Goal: Task Accomplishment & Management: Manage account settings

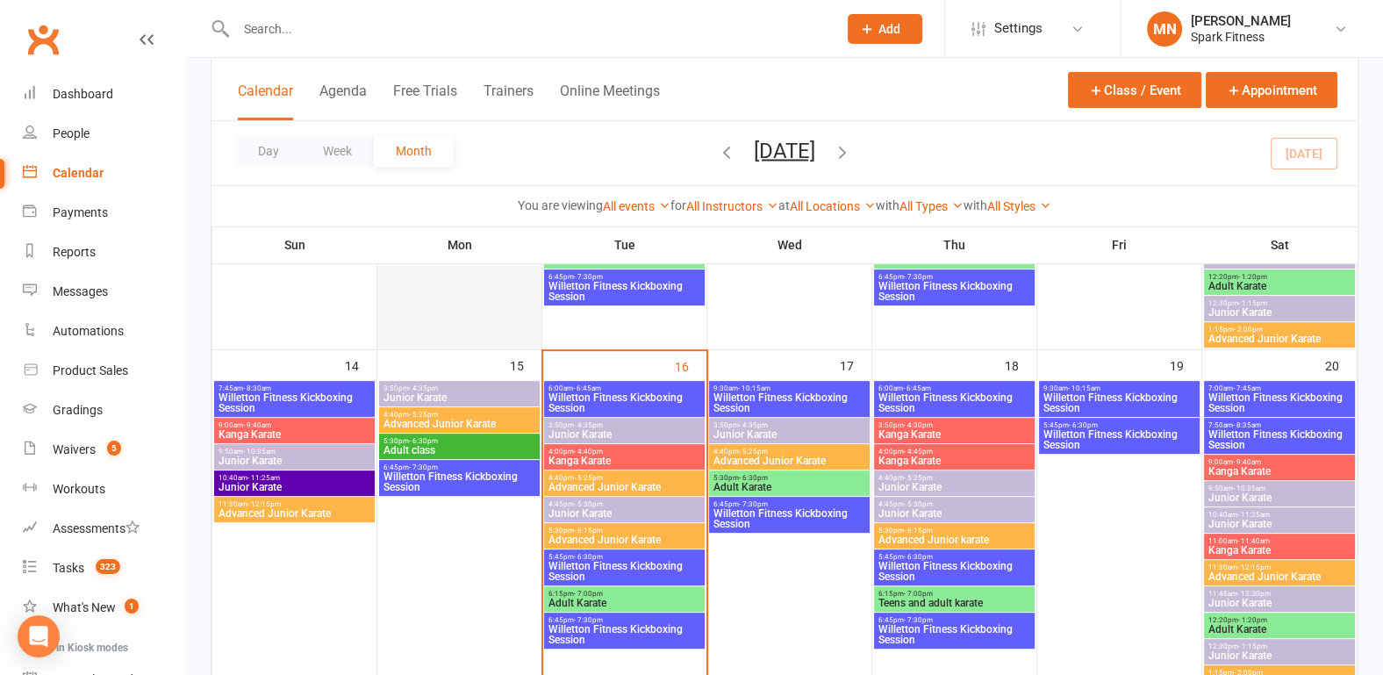
scroll to position [731, 0]
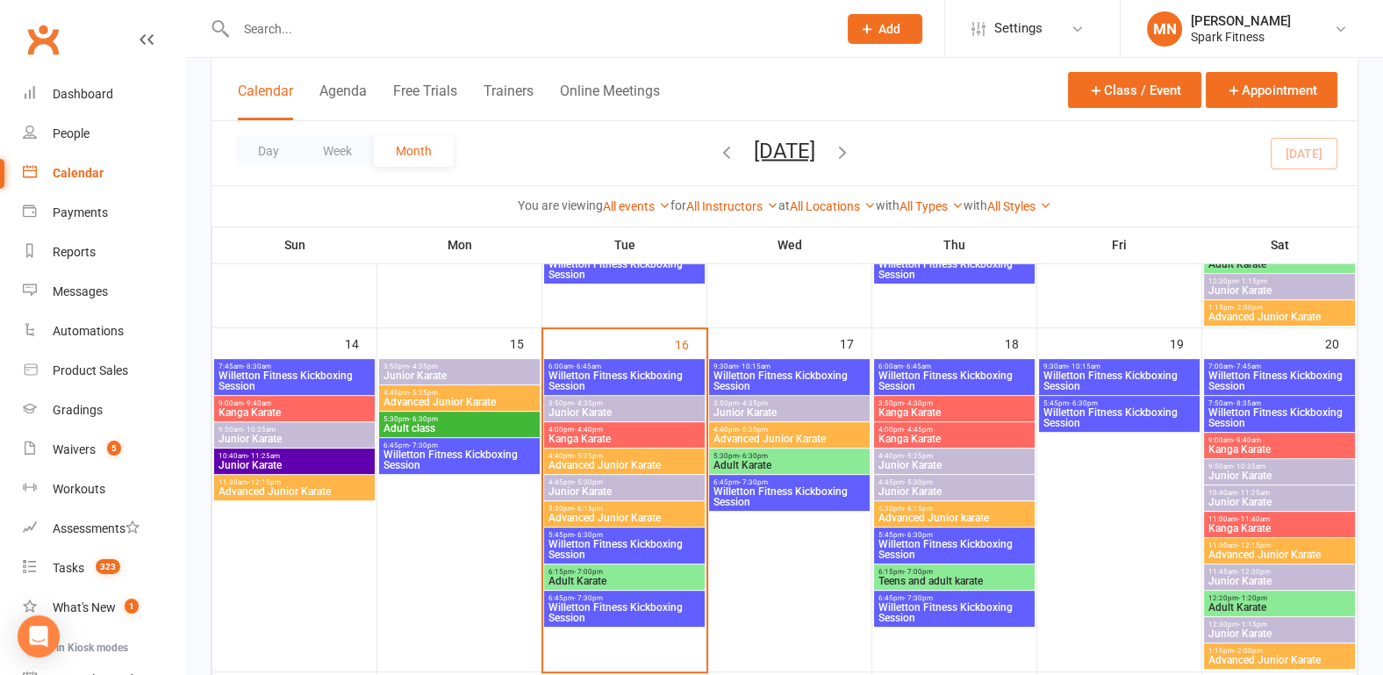
click at [595, 603] on span "Willetton Fitness Kickboxing Session" at bounding box center [625, 612] width 154 height 21
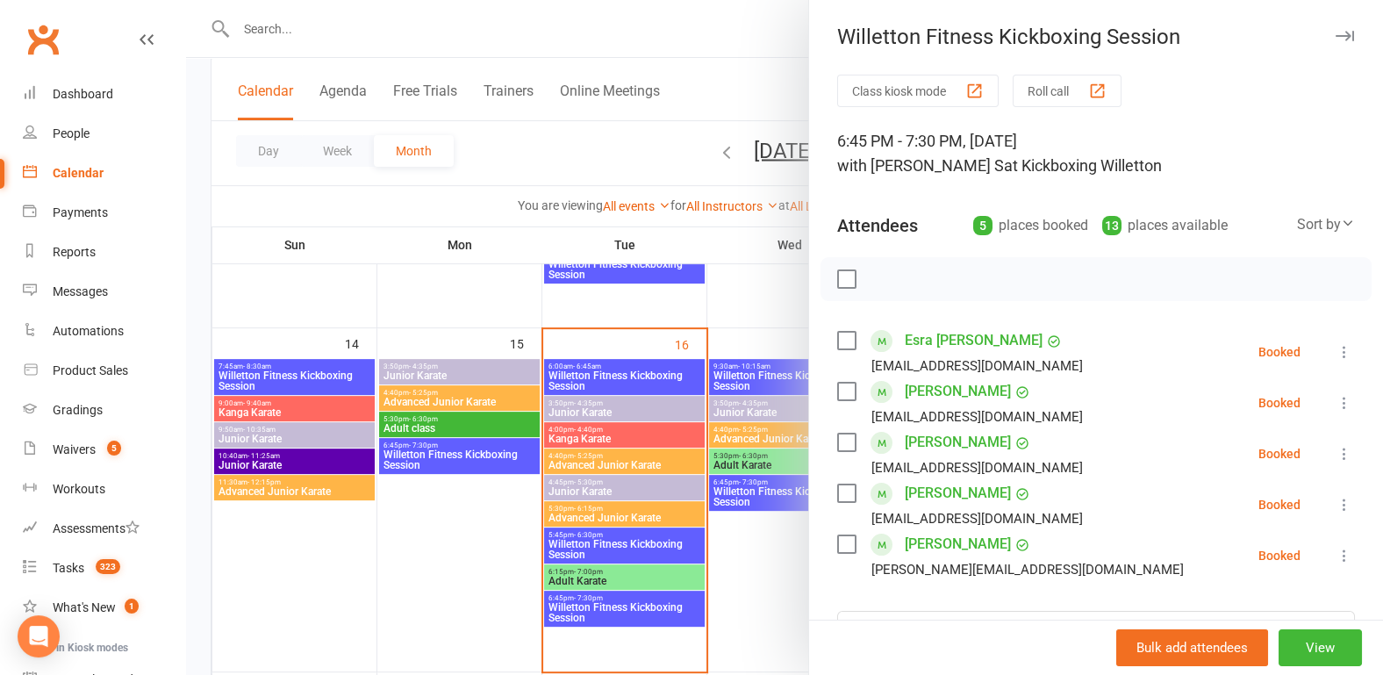
click at [408, 534] on div at bounding box center [784, 337] width 1197 height 675
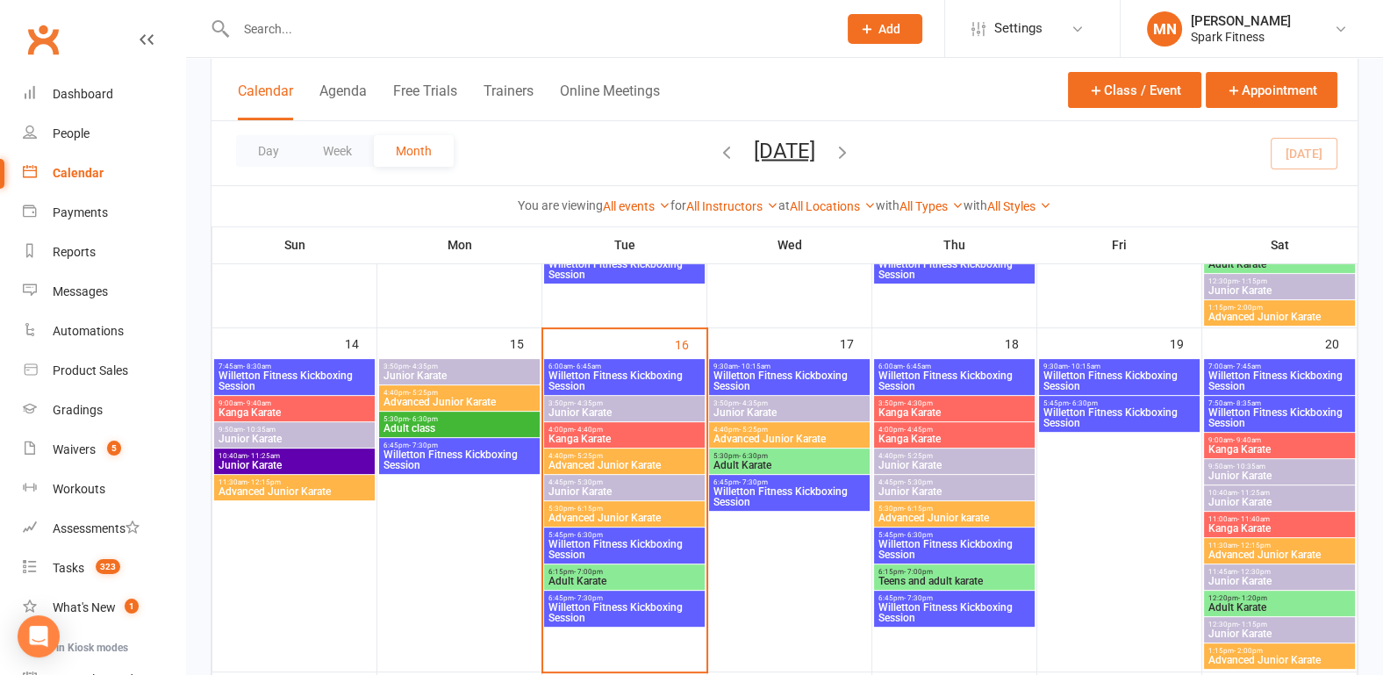
click at [441, 455] on span "Willetton Fitness Kickboxing Session" at bounding box center [460, 459] width 154 height 21
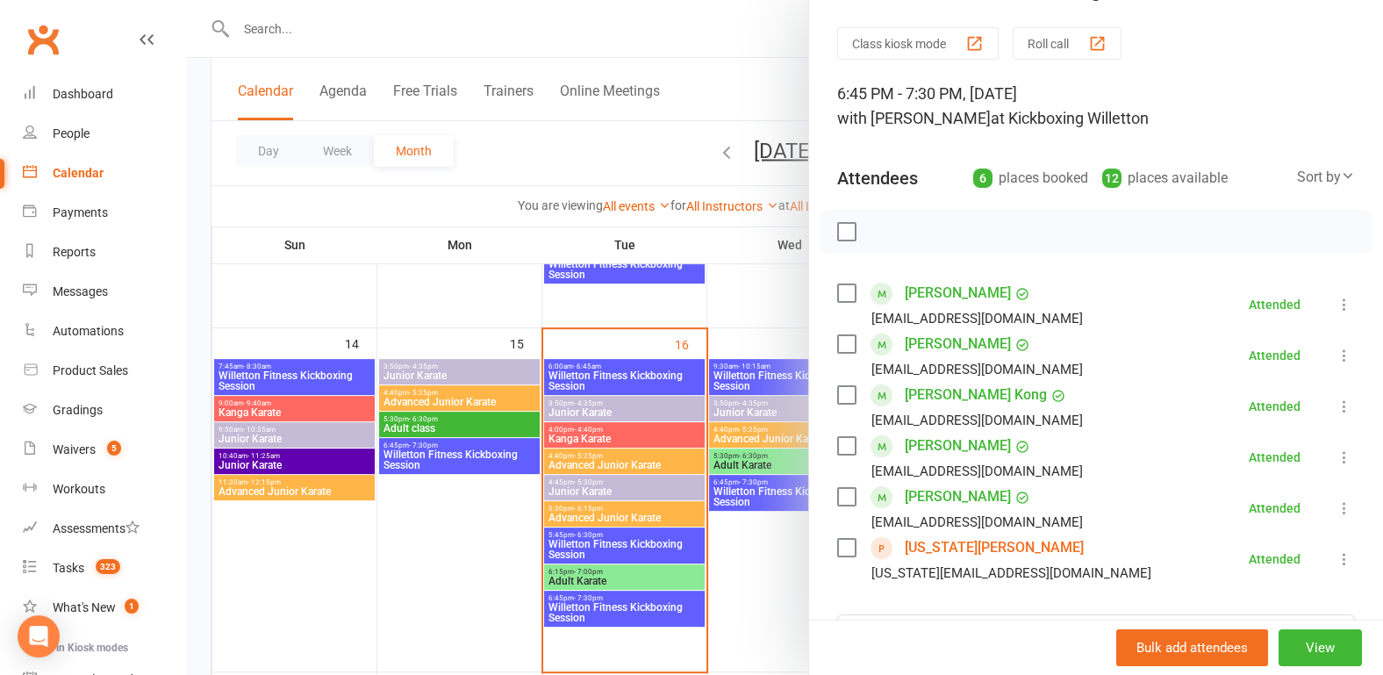
scroll to position [91, 0]
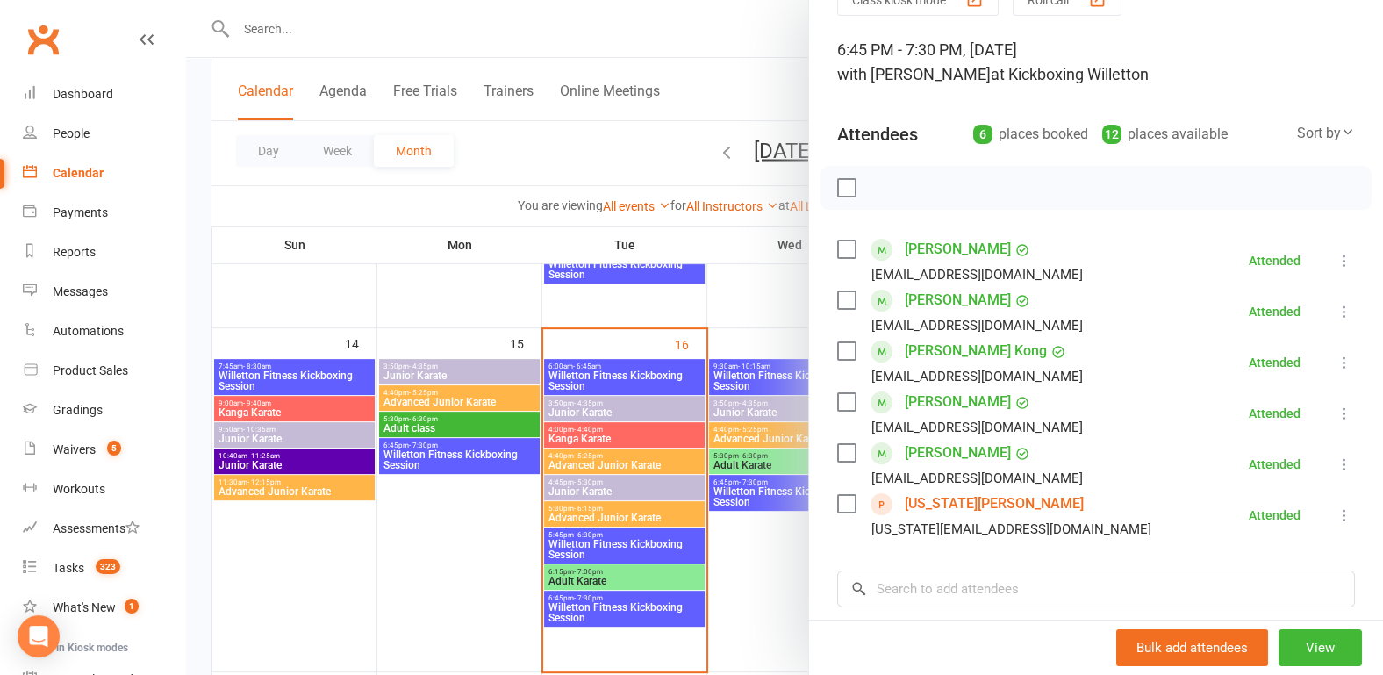
click at [475, 572] on div at bounding box center [784, 337] width 1197 height 675
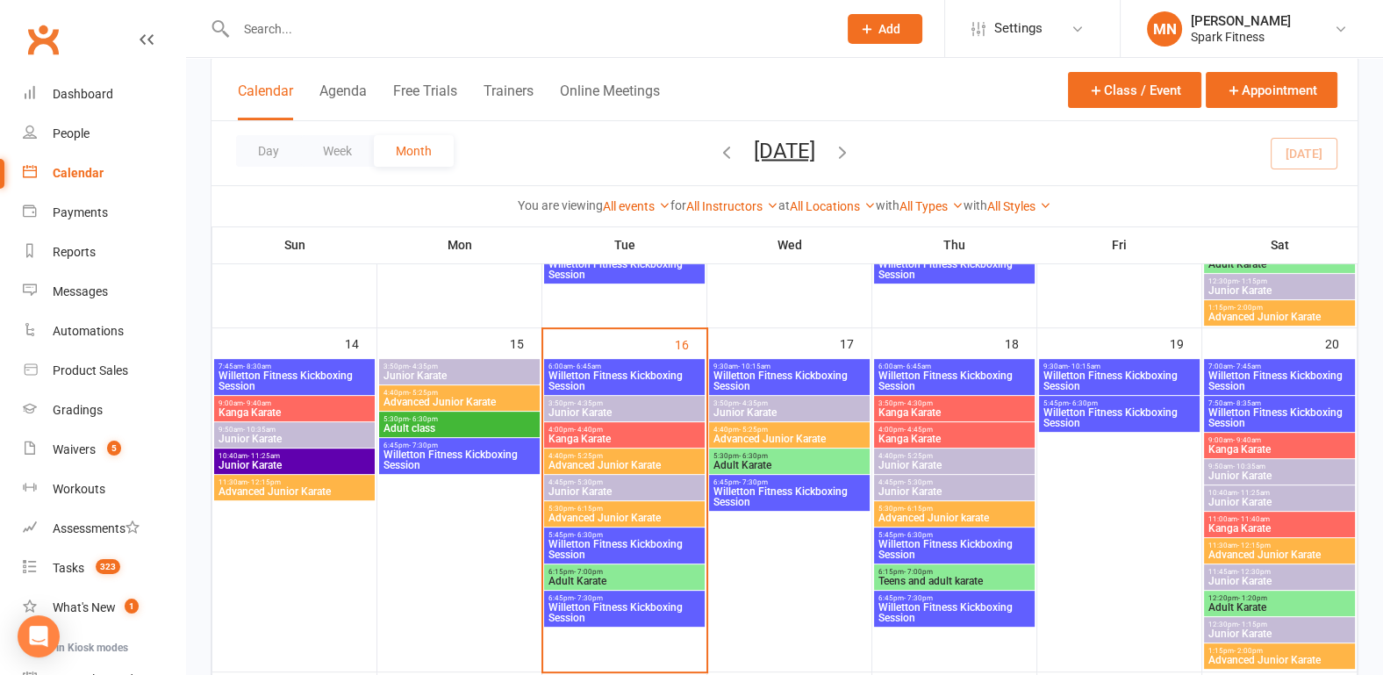
click at [472, 449] on span "Willetton Fitness Kickboxing Session" at bounding box center [460, 459] width 154 height 21
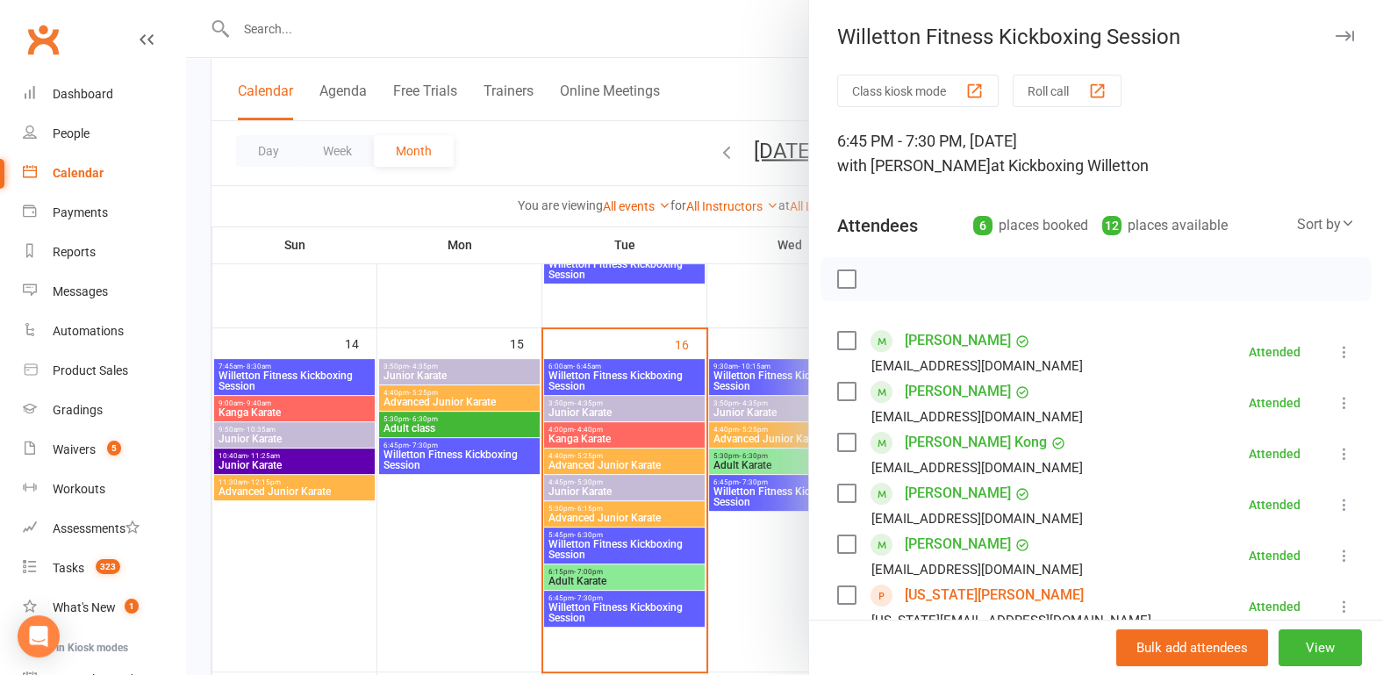
click at [399, 527] on div at bounding box center [784, 337] width 1197 height 675
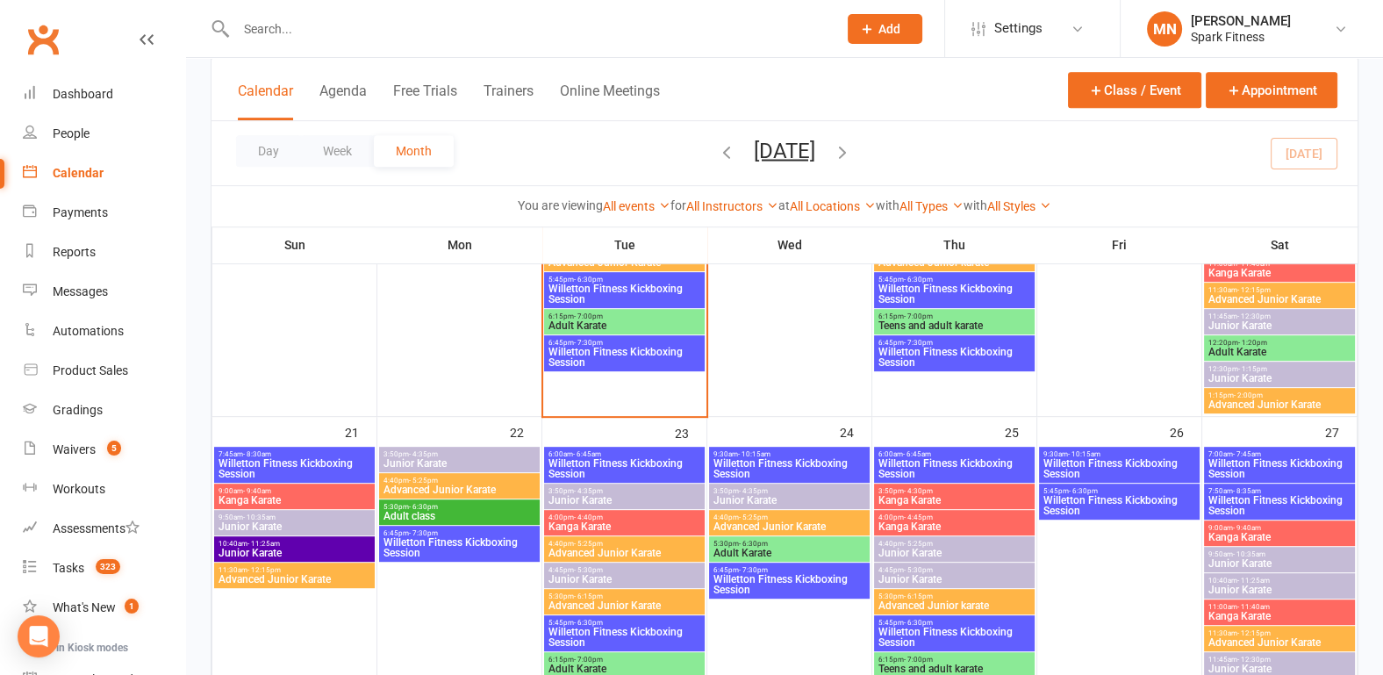
scroll to position [1005, 0]
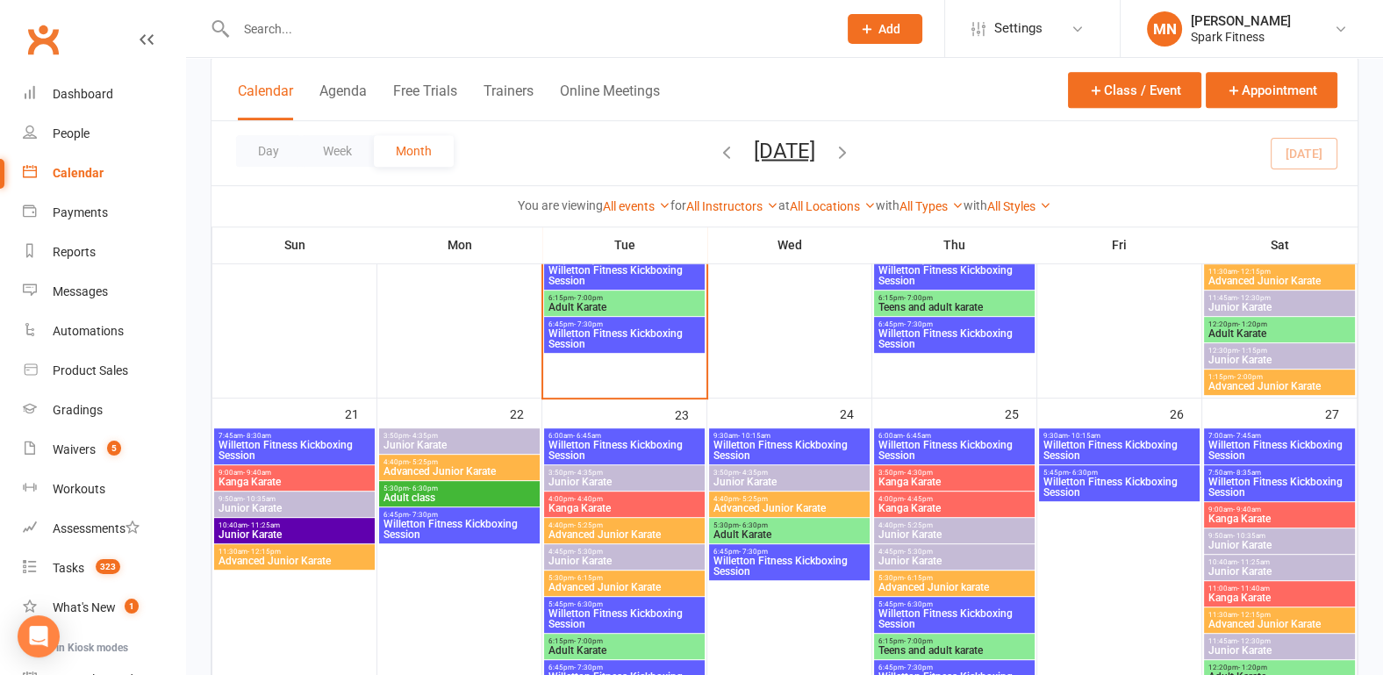
click at [272, 436] on span "7:45am - 8:30am" at bounding box center [295, 436] width 154 height 8
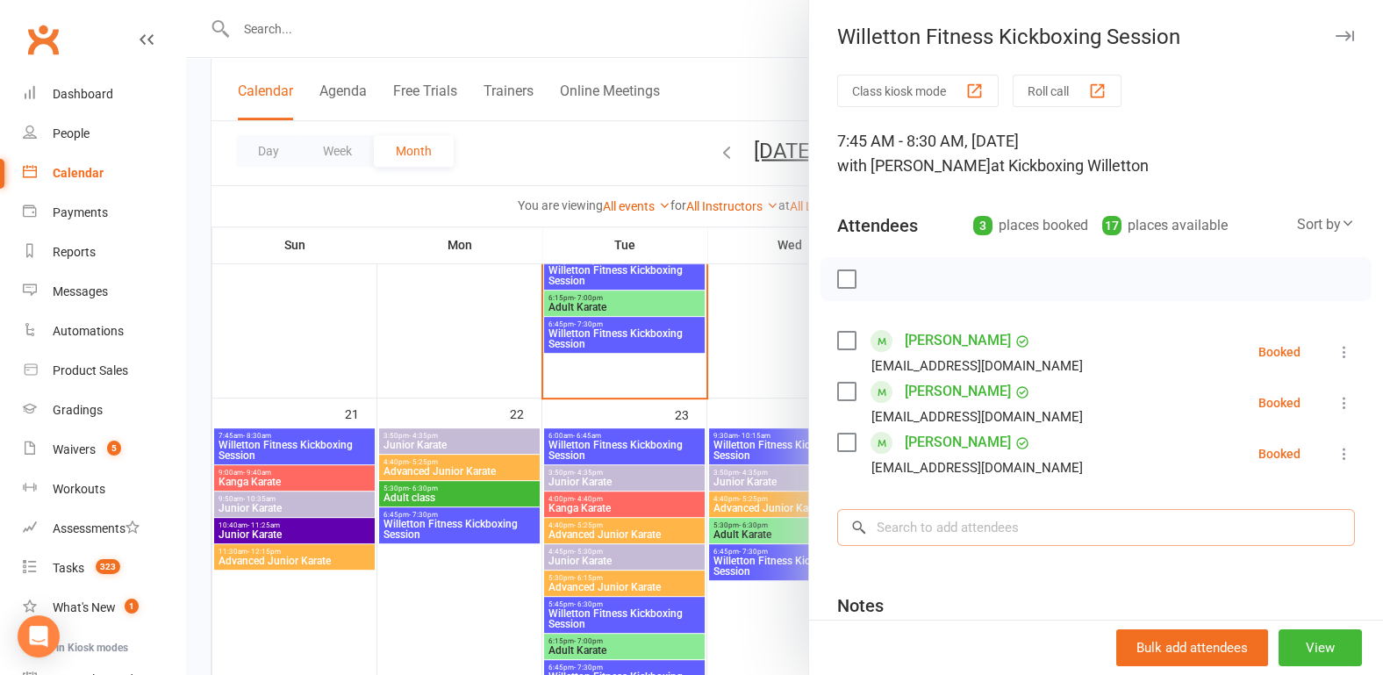
click at [885, 535] on input "search" at bounding box center [1096, 527] width 518 height 37
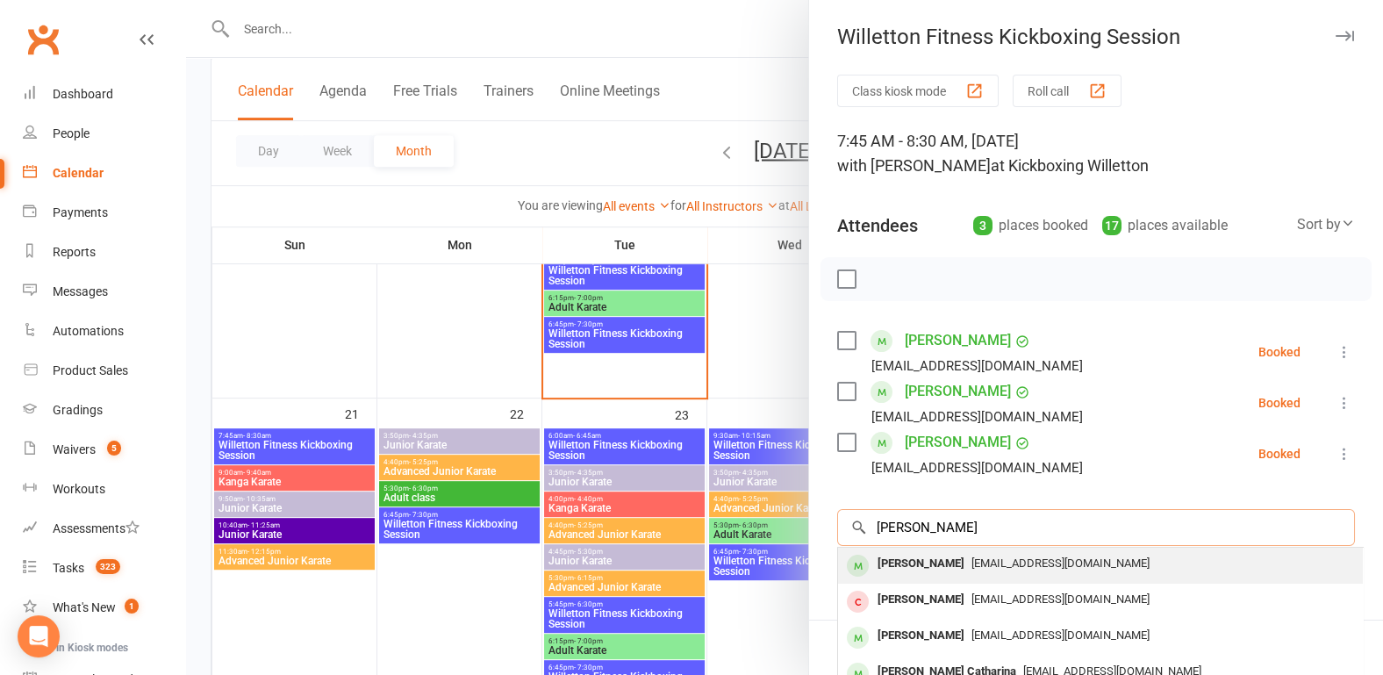
type input "[PERSON_NAME]"
click at [921, 553] on div "[PERSON_NAME]" at bounding box center [921, 563] width 101 height 25
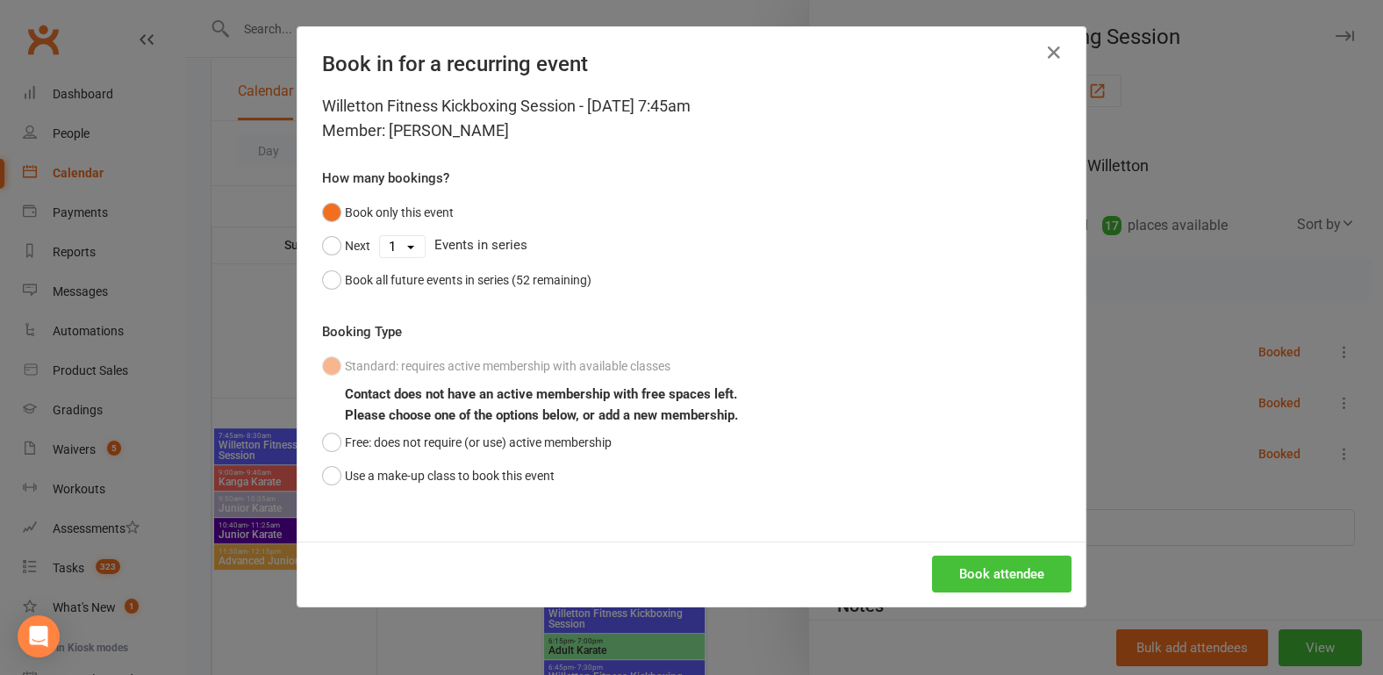
click at [954, 577] on button "Book attendee" at bounding box center [1002, 574] width 140 height 37
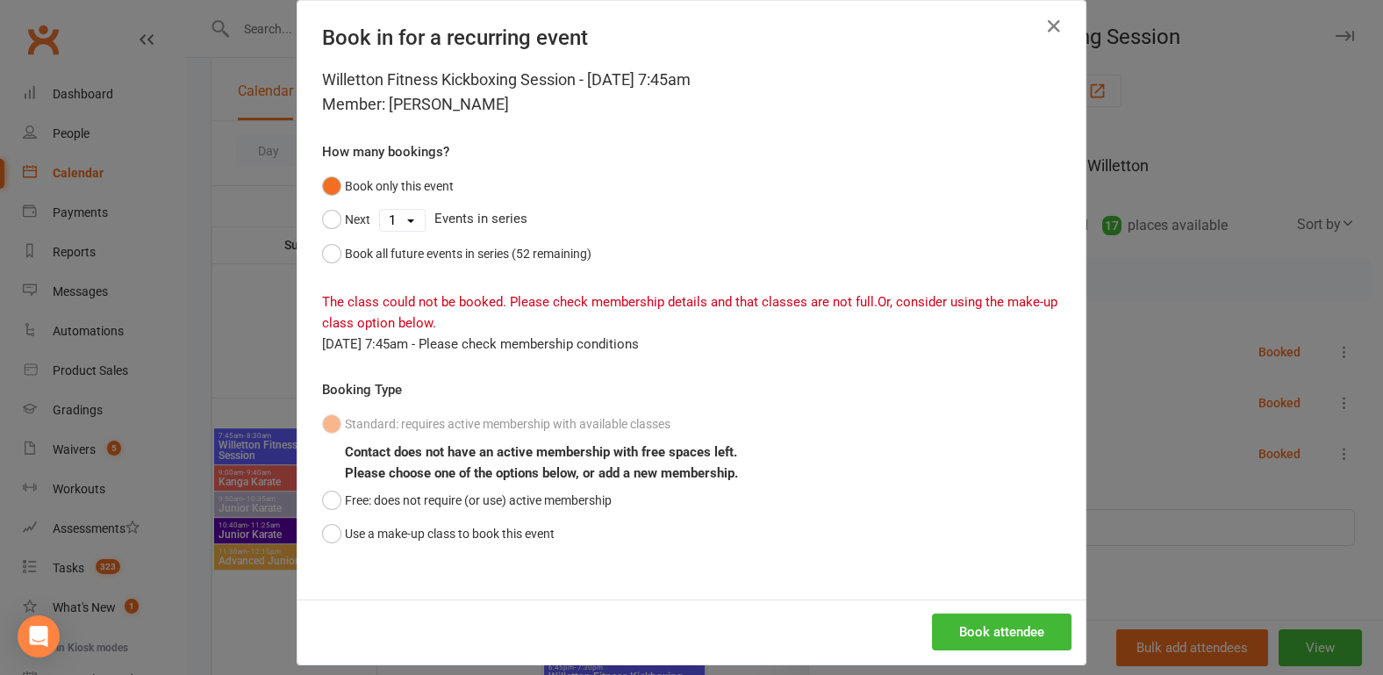
scroll to position [42, 0]
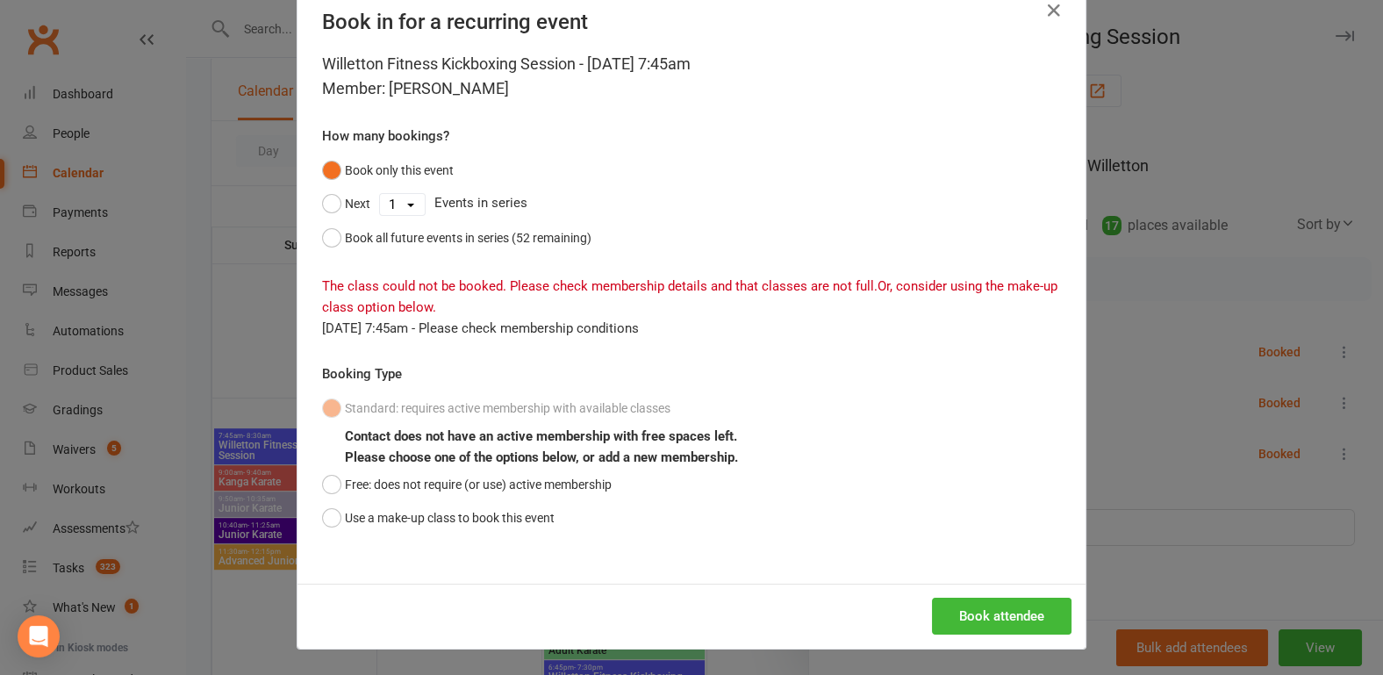
click at [309, 434] on div "Willetton Fitness Kickboxing Session - [DATE] 7:45am Member: [PERSON_NAME] How …" at bounding box center [692, 318] width 788 height 532
click at [330, 514] on button "Use a make-up class to book this event" at bounding box center [438, 517] width 233 height 33
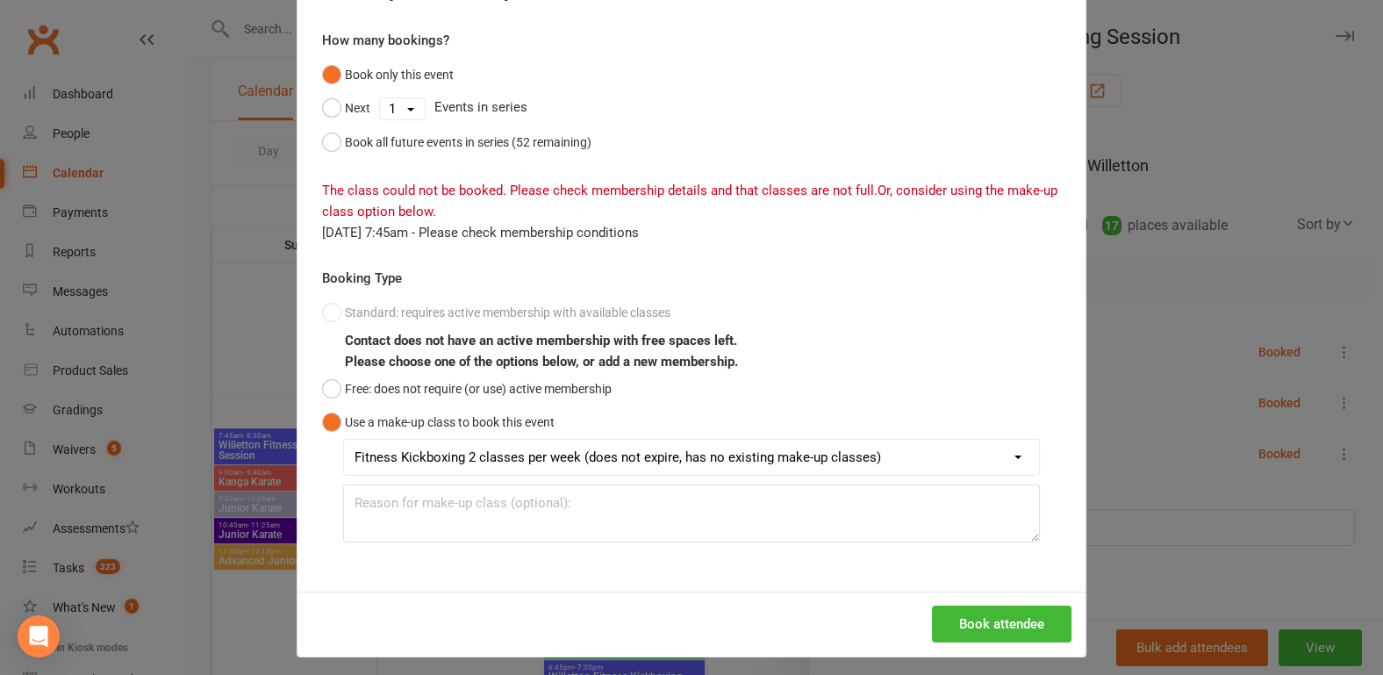
scroll to position [145, 0]
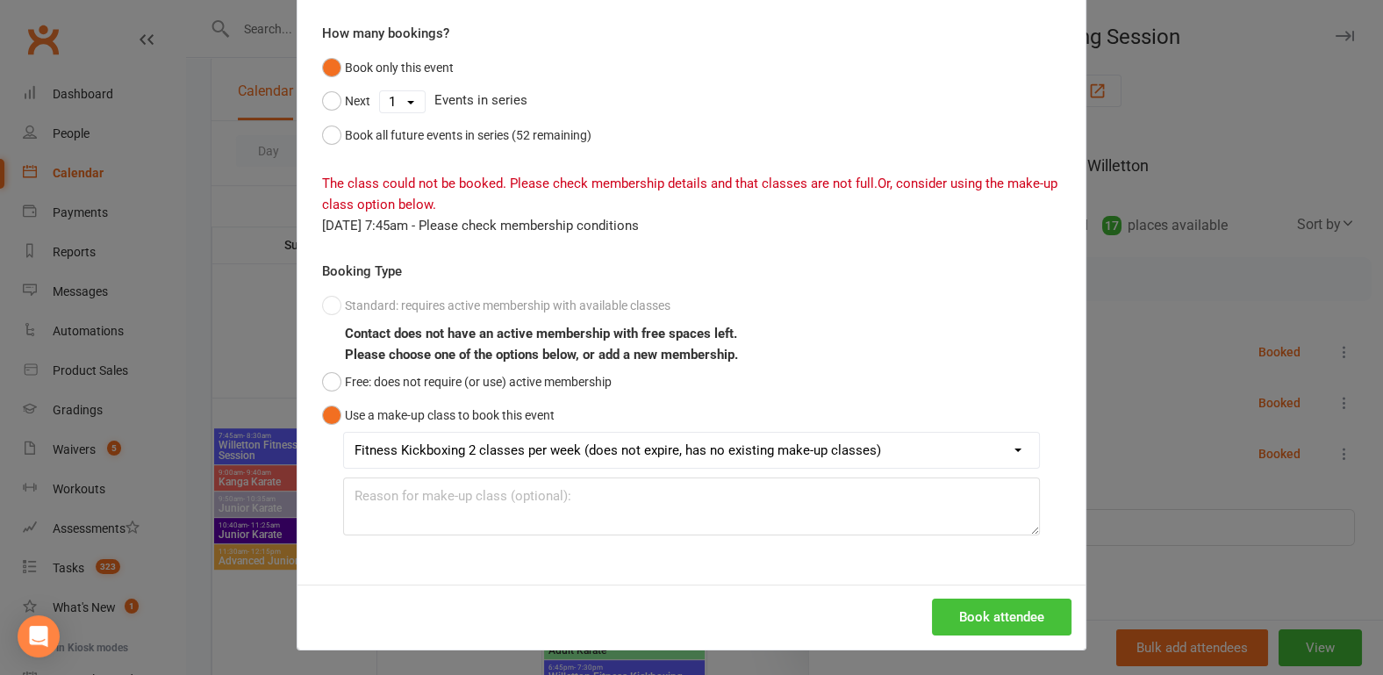
click at [994, 620] on button "Book attendee" at bounding box center [1002, 617] width 140 height 37
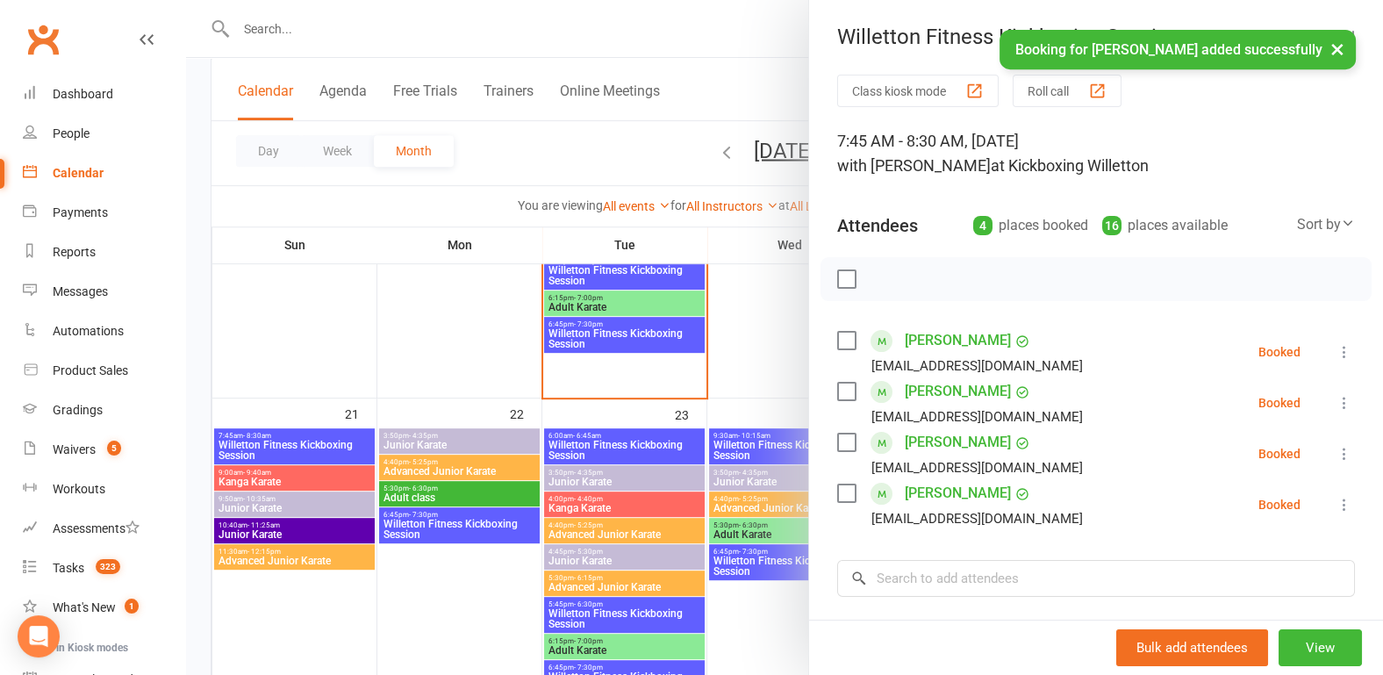
click at [193, 315] on div at bounding box center [784, 337] width 1197 height 675
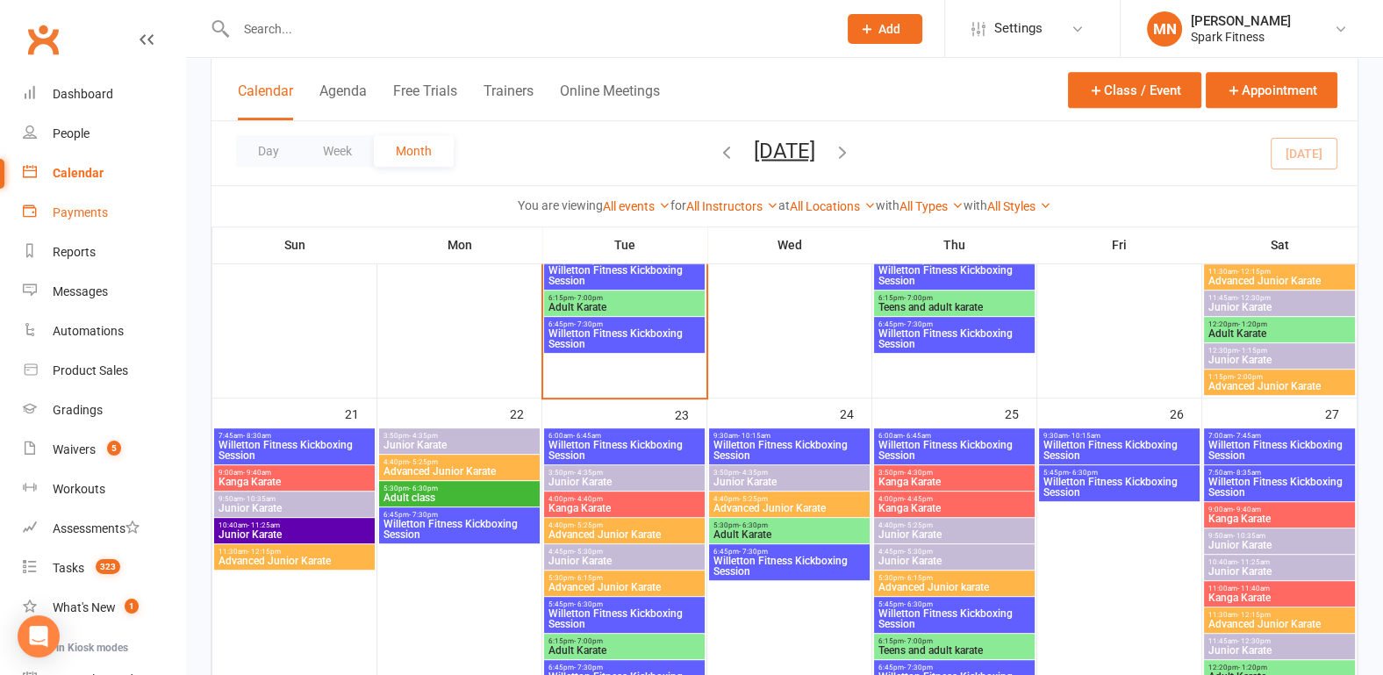
click at [70, 215] on div "Payments" at bounding box center [80, 212] width 55 height 14
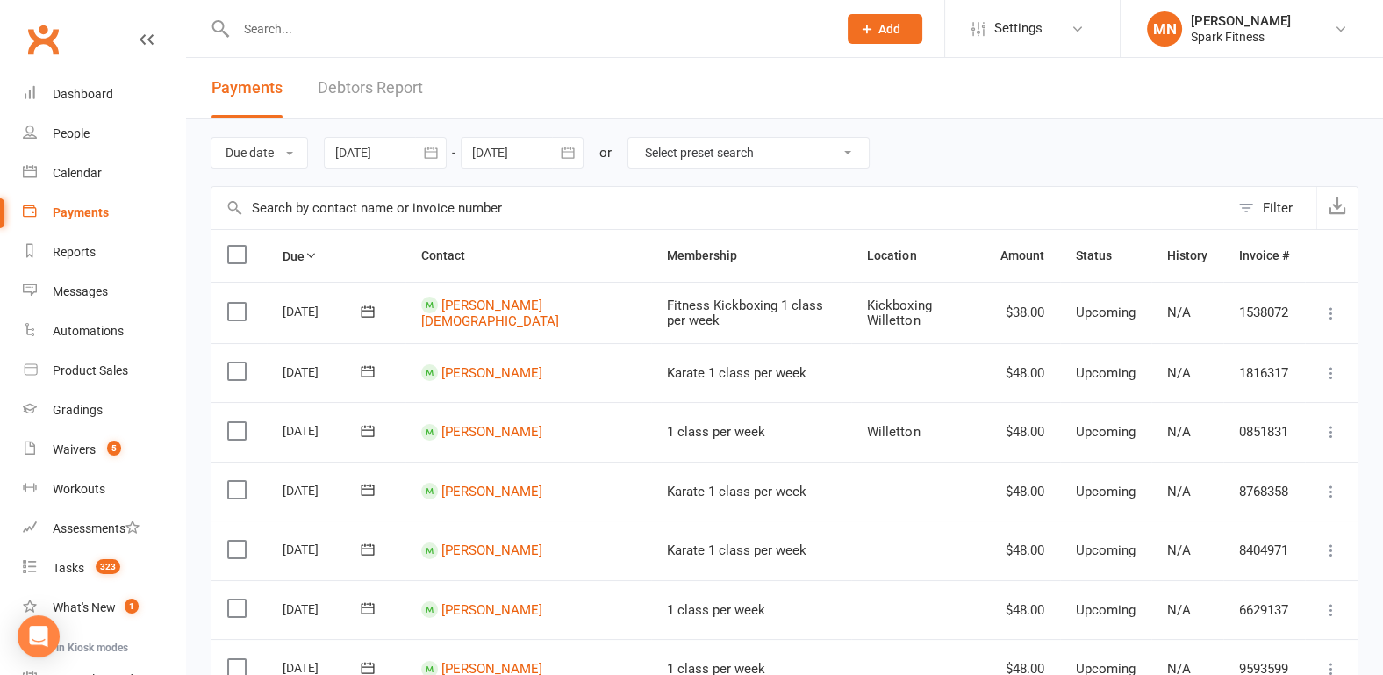
click at [362, 161] on div at bounding box center [385, 153] width 123 height 32
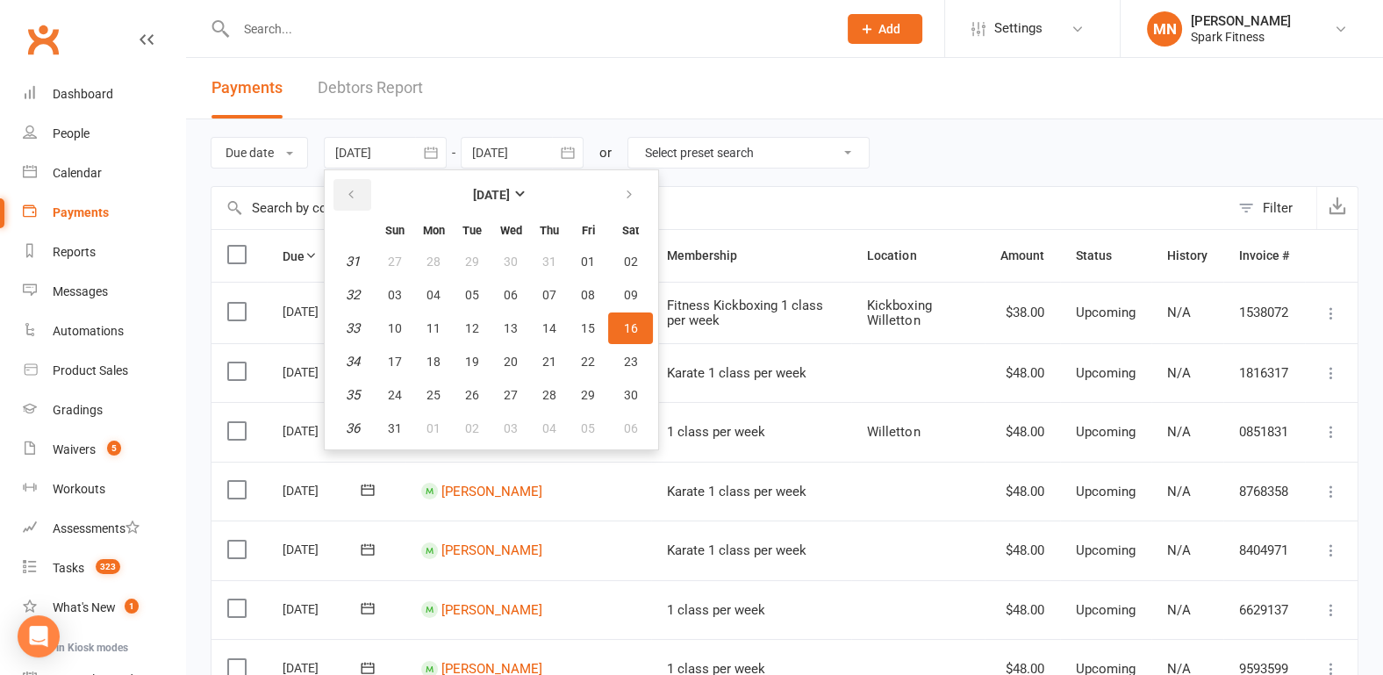
click at [352, 196] on icon "button" at bounding box center [351, 195] width 12 height 14
click at [398, 292] on span "08" at bounding box center [395, 295] width 14 height 14
type input "[DATE]"
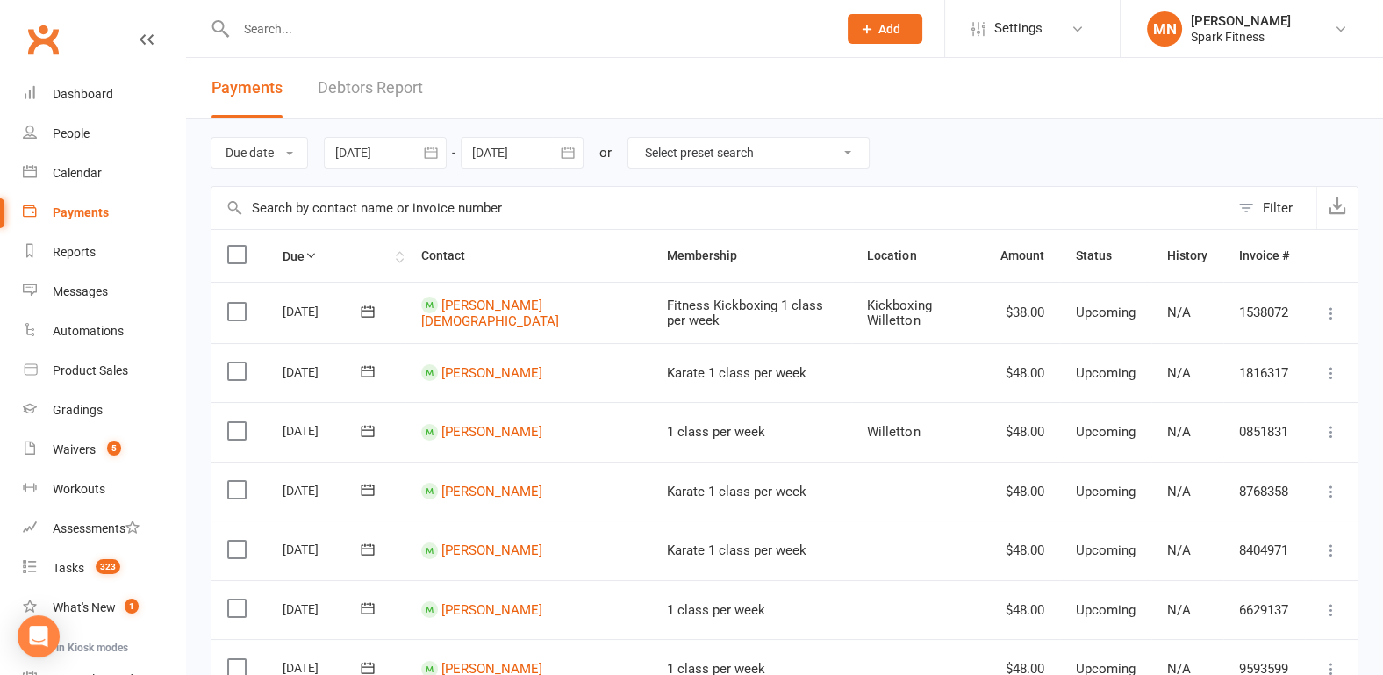
click at [307, 257] on icon at bounding box center [311, 255] width 12 height 12
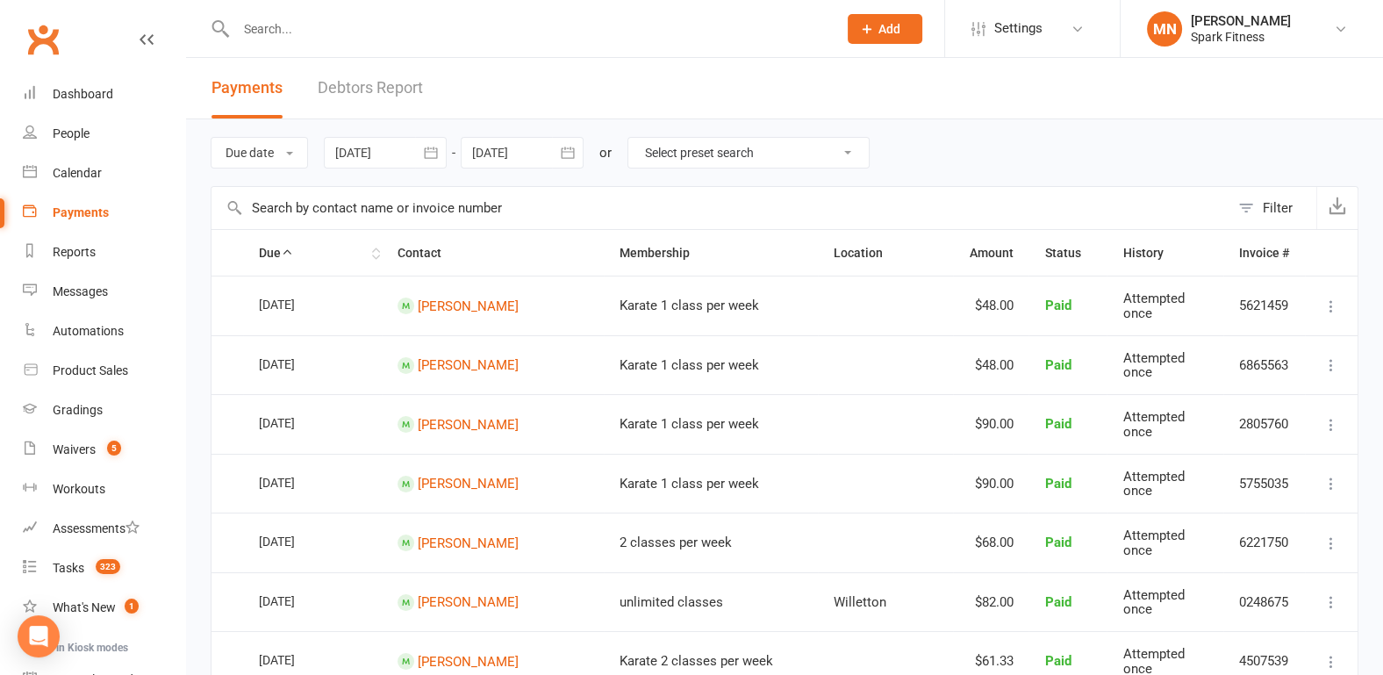
click at [290, 247] on icon at bounding box center [287, 252] width 12 height 12
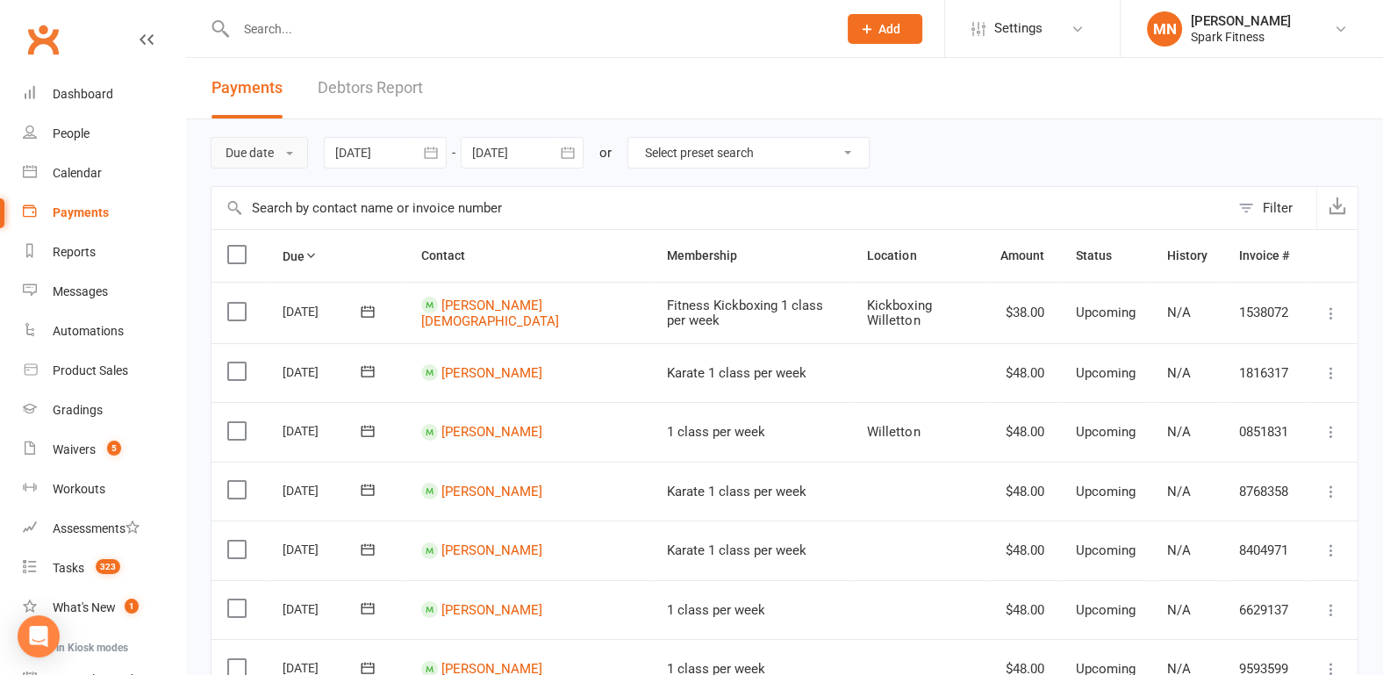
click at [274, 148] on button "Due date" at bounding box center [259, 153] width 97 height 32
click at [262, 256] on link "Date failed" at bounding box center [298, 262] width 174 height 35
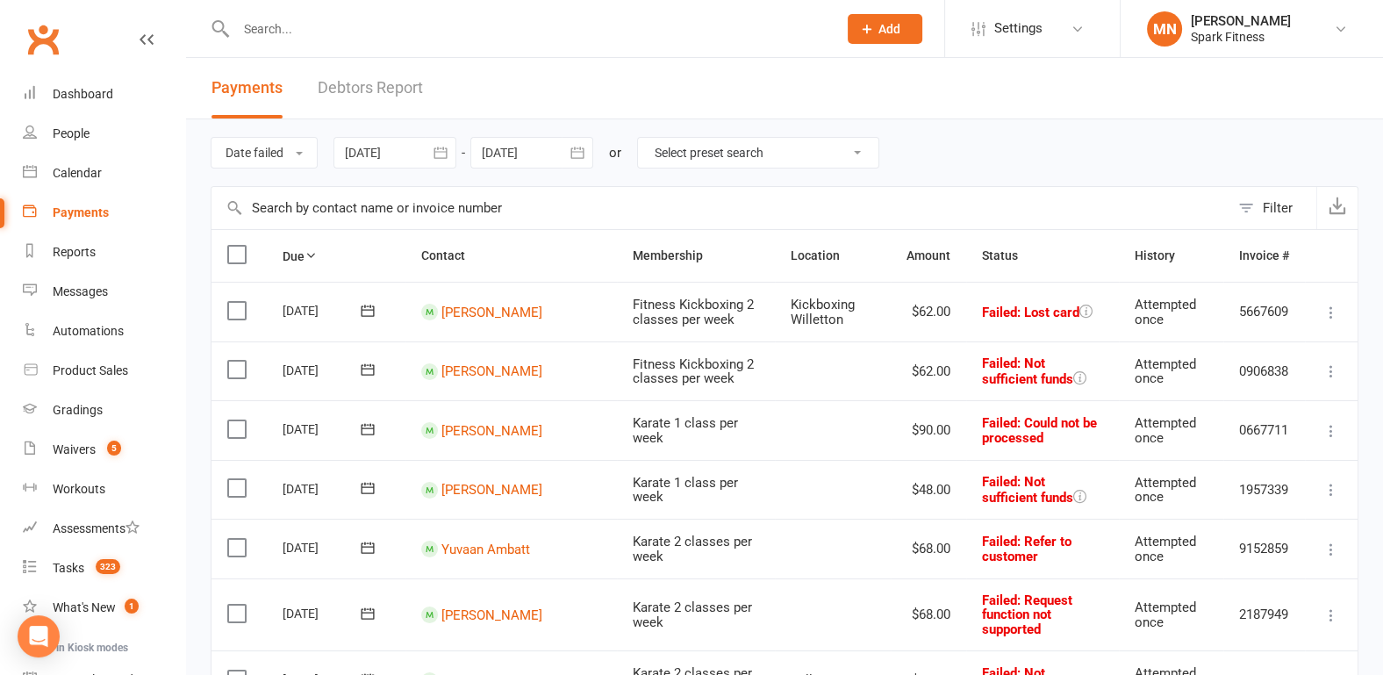
click at [366, 375] on icon at bounding box center [368, 370] width 18 height 18
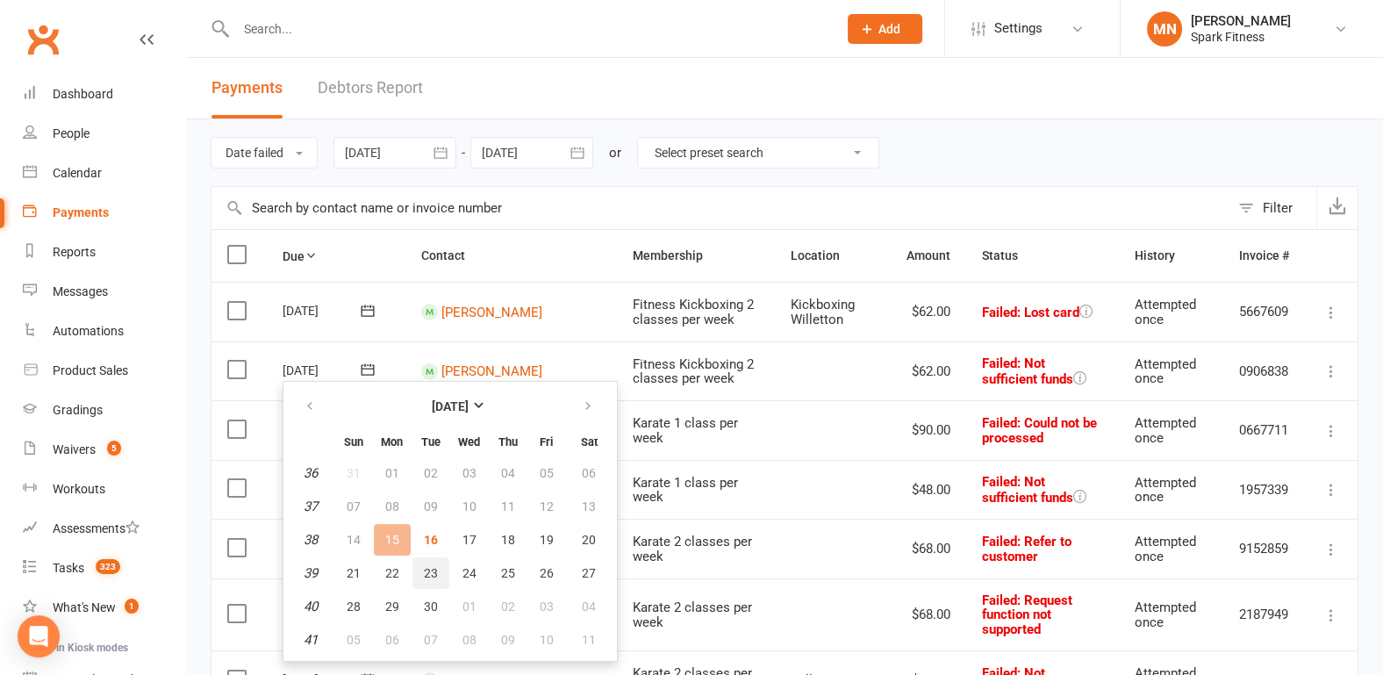
click at [425, 573] on span "23" at bounding box center [431, 573] width 14 height 14
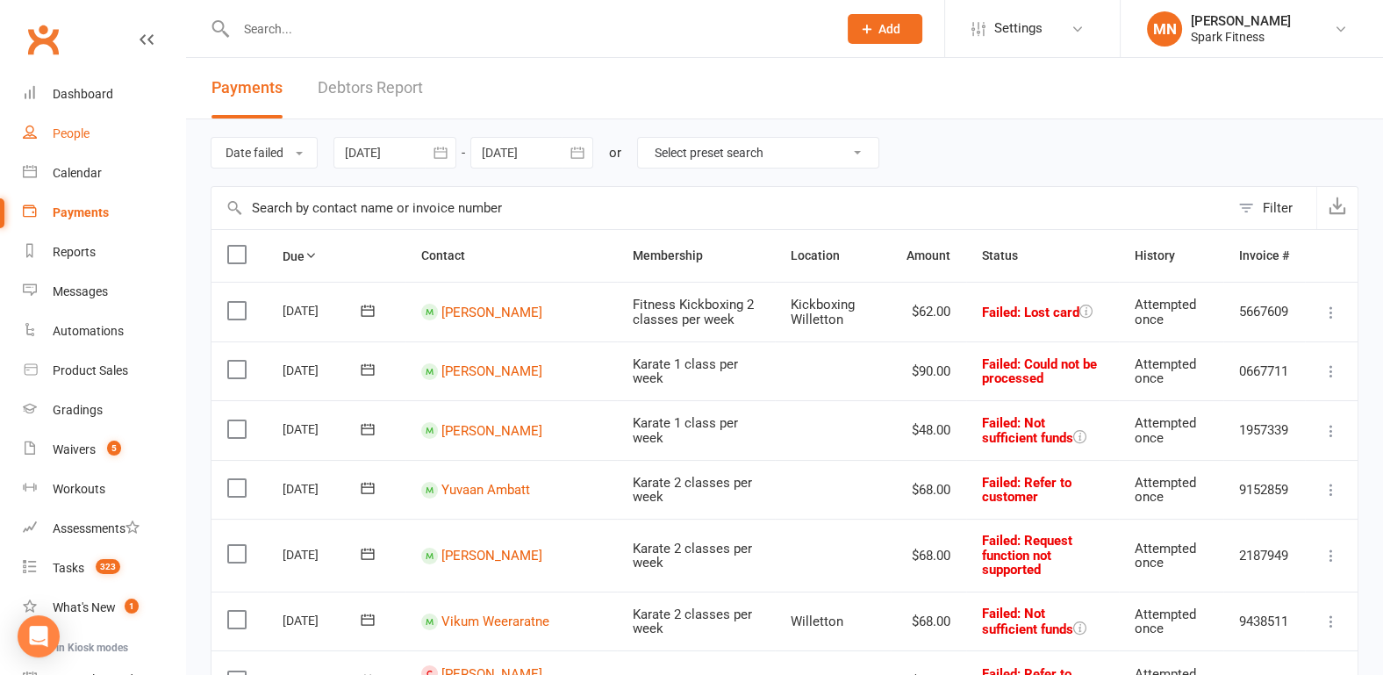
click at [88, 140] on div "People" at bounding box center [71, 133] width 37 height 14
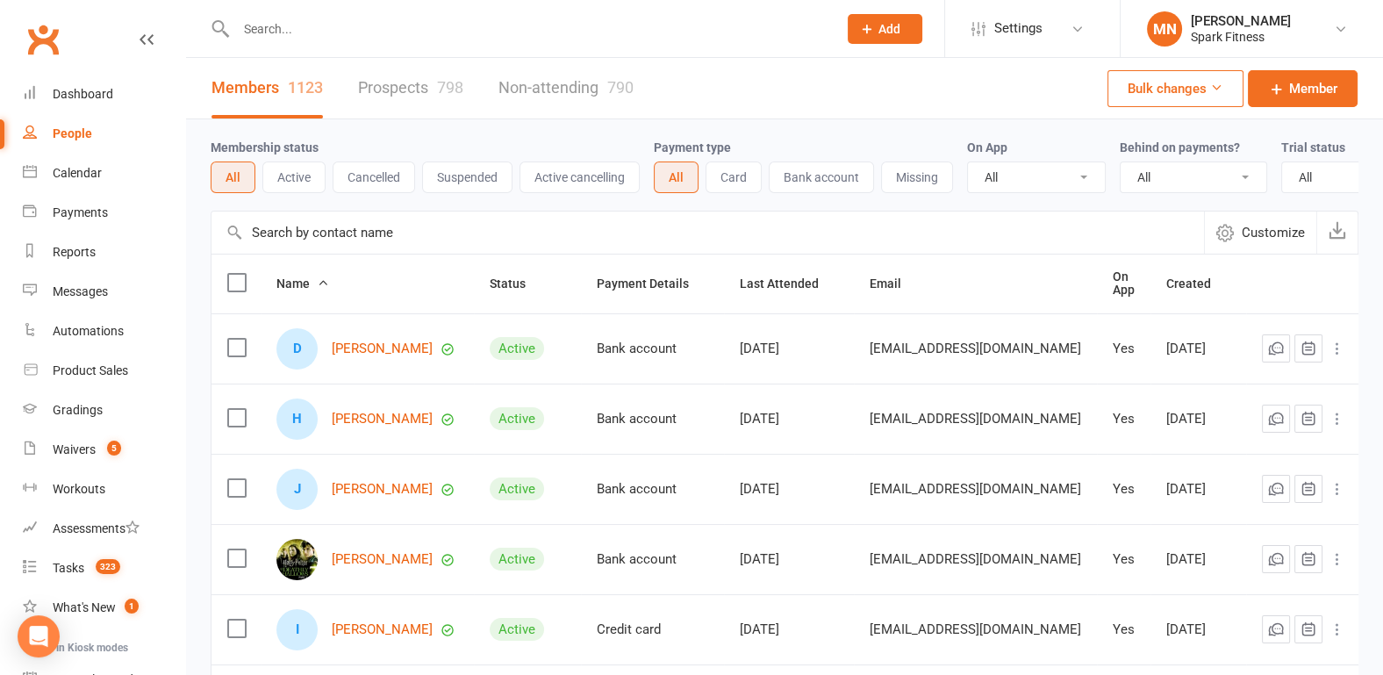
click at [279, 27] on input "text" at bounding box center [528, 29] width 594 height 25
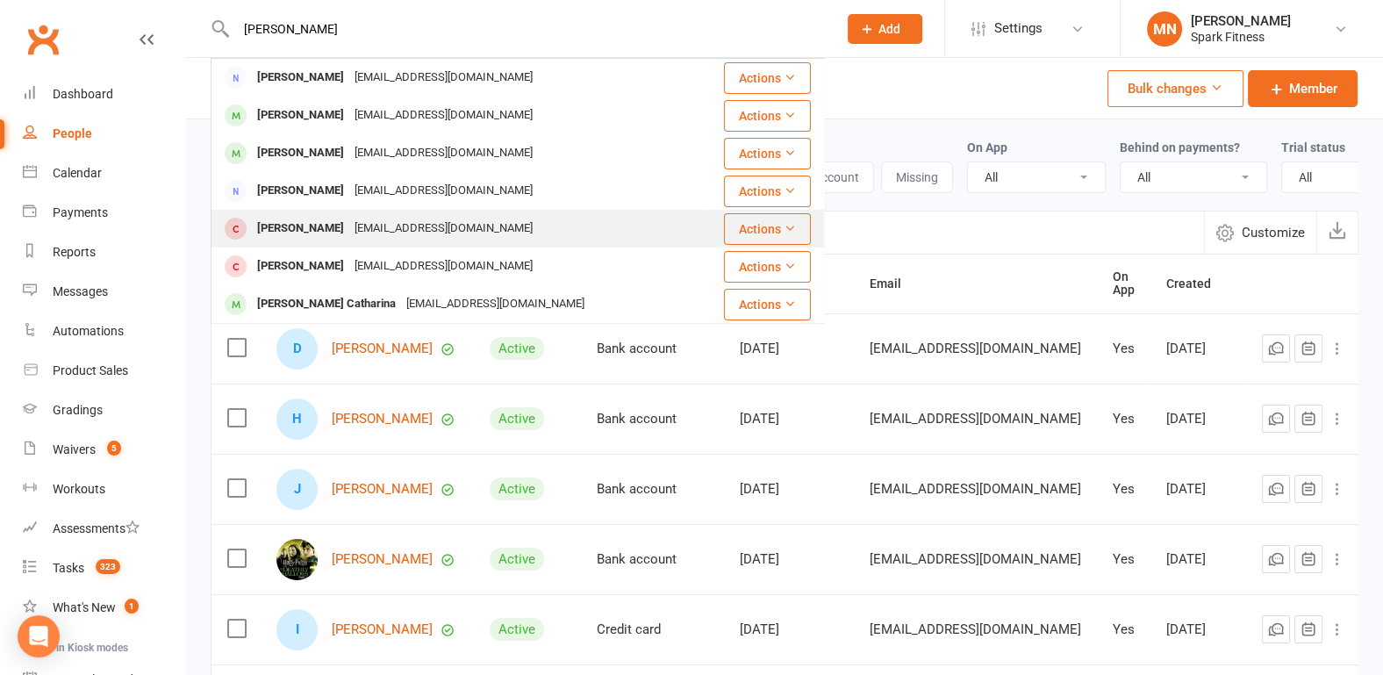
type input "[PERSON_NAME]"
click at [333, 235] on div "[PERSON_NAME]" at bounding box center [300, 228] width 97 height 25
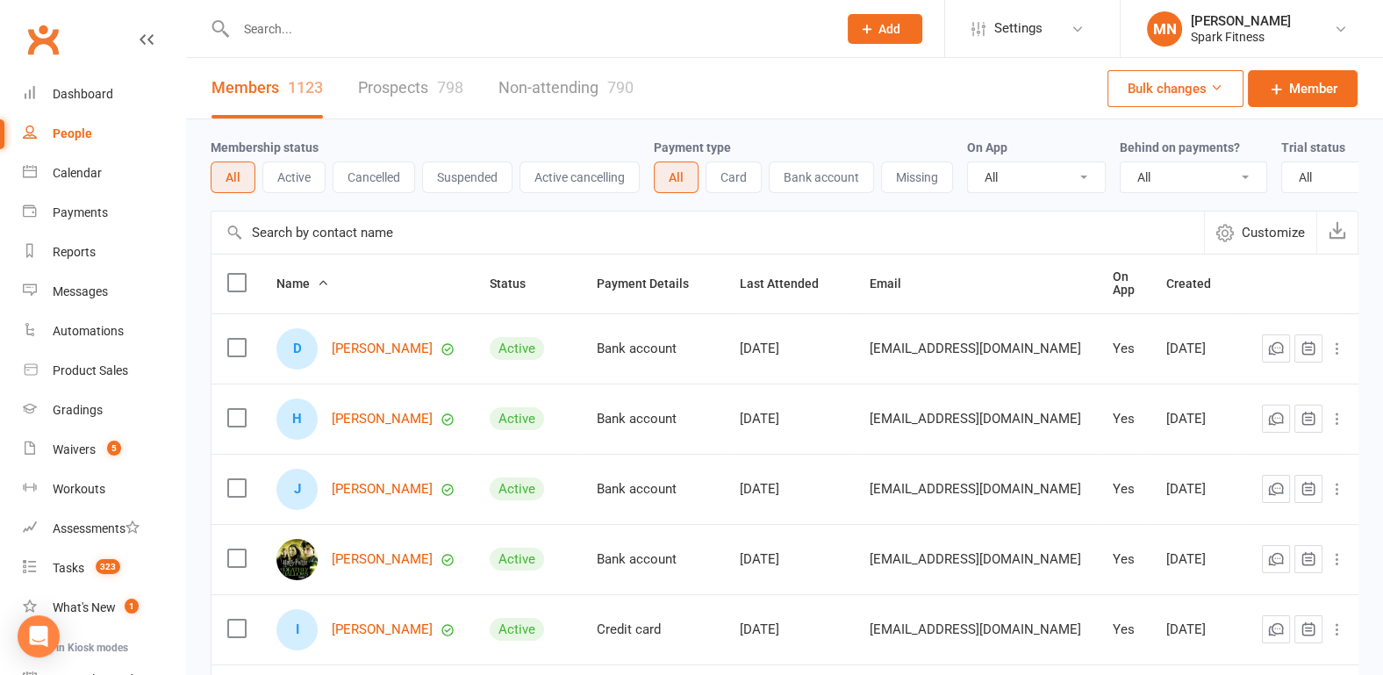
click at [312, 19] on input "text" at bounding box center [528, 29] width 594 height 25
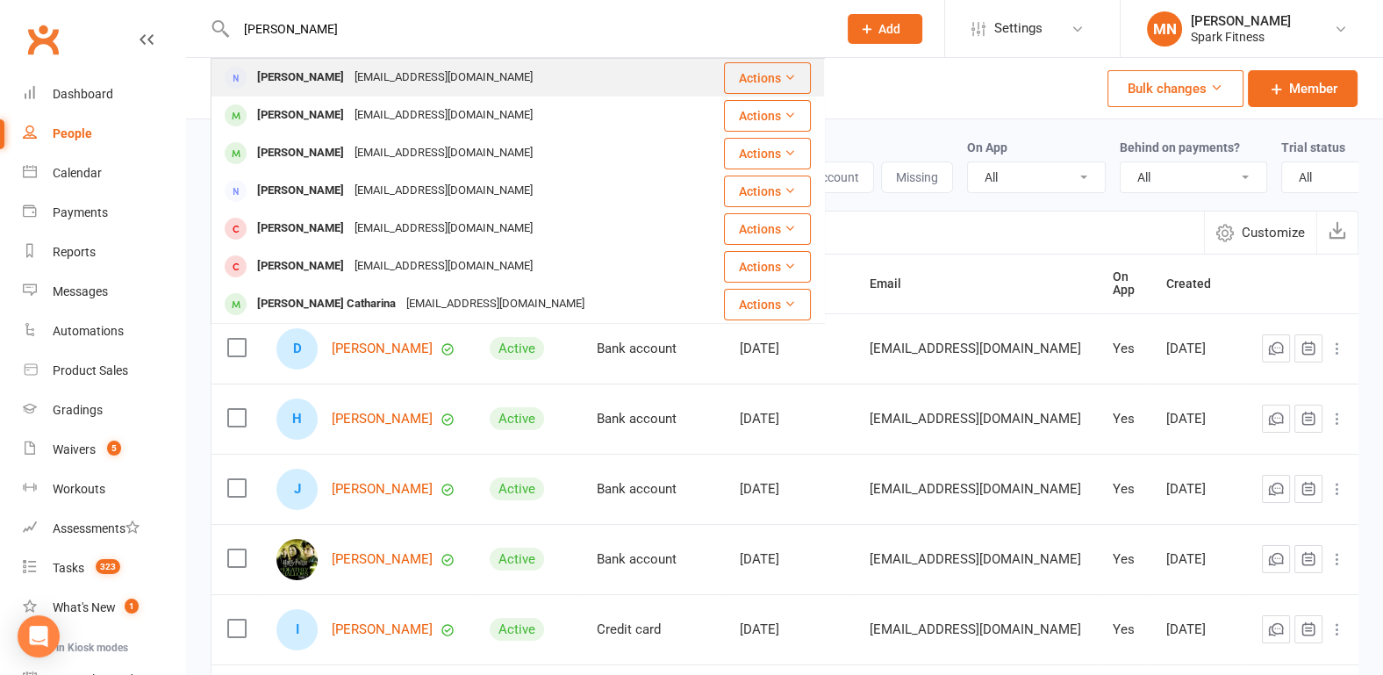
type input "[PERSON_NAME]"
click at [290, 91] on div "[PERSON_NAME] [PERSON_NAME][EMAIL_ADDRESS][DOMAIN_NAME]" at bounding box center [457, 78] width 491 height 36
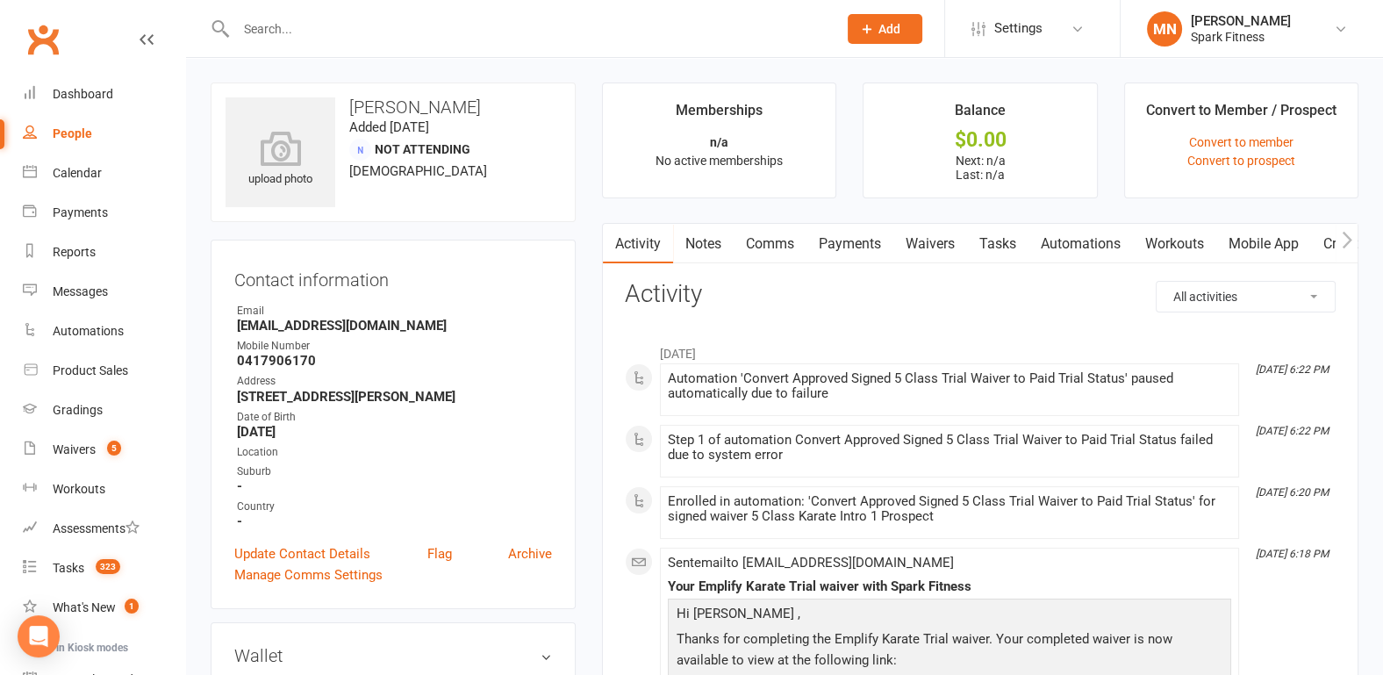
click at [290, 29] on input "text" at bounding box center [528, 29] width 594 height 25
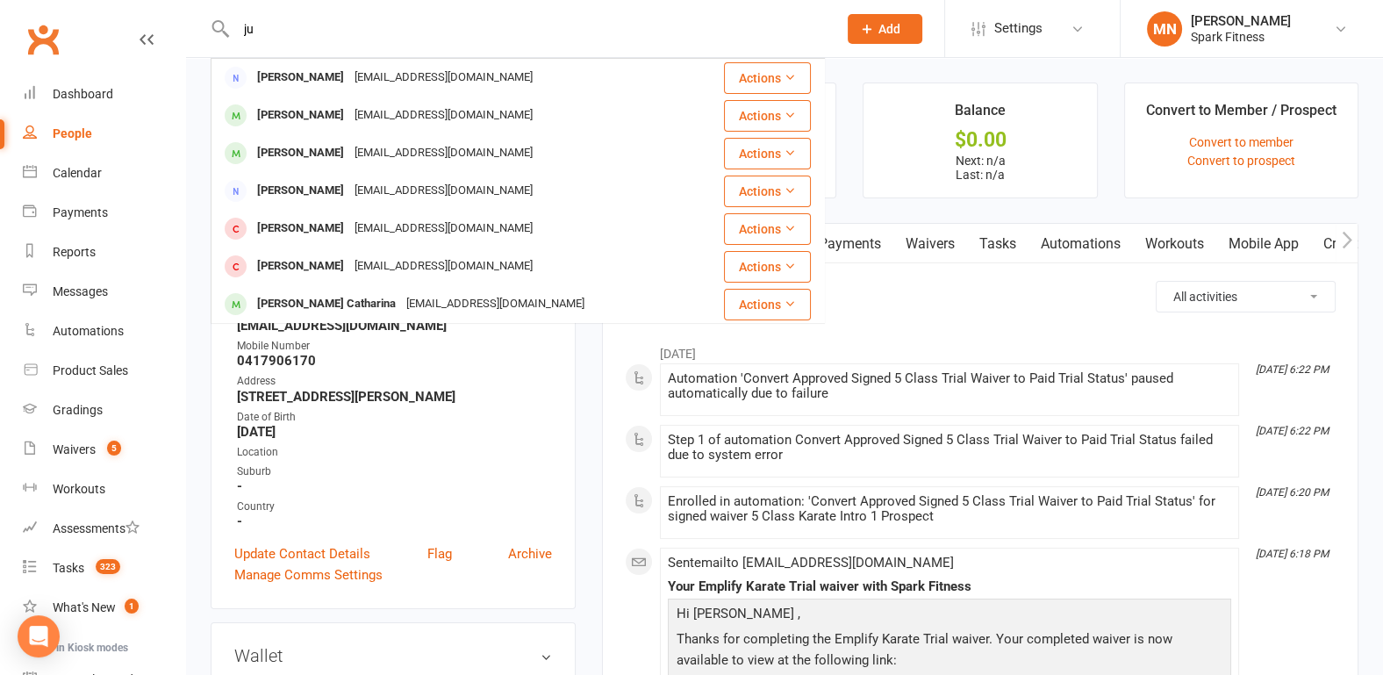
type input "j"
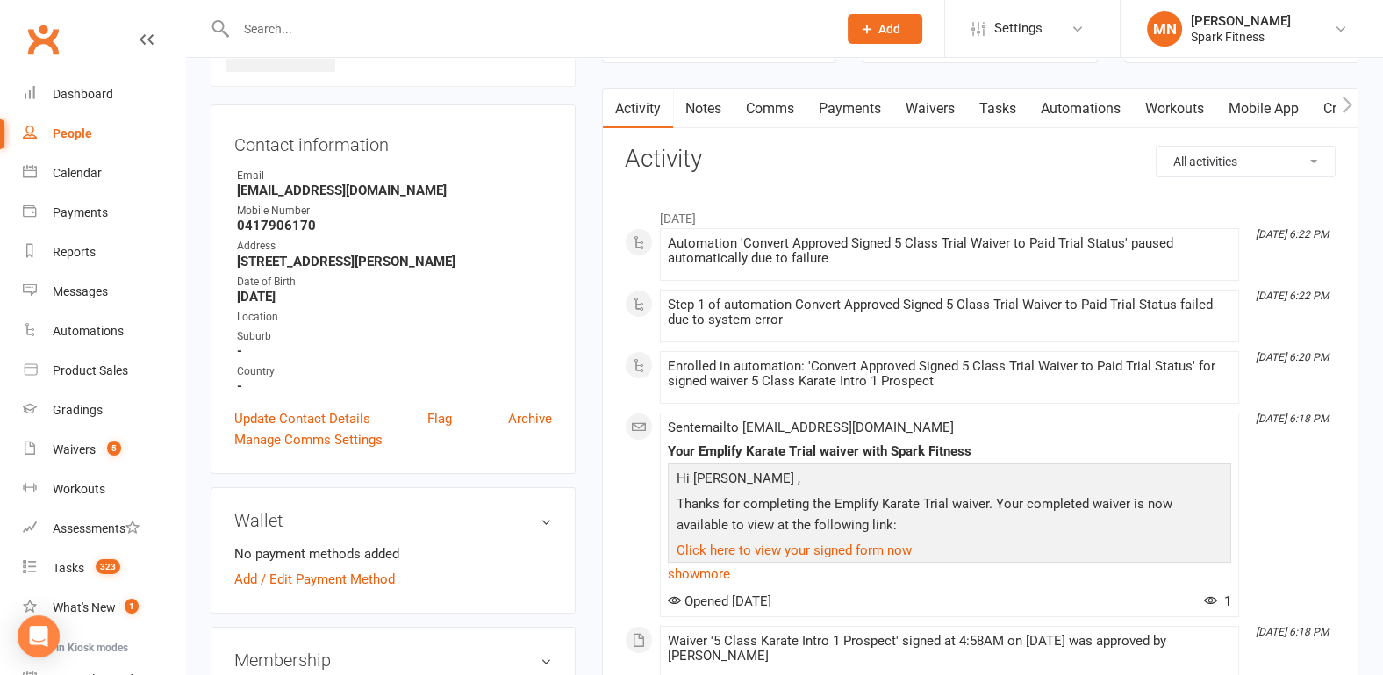
scroll to position [183, 0]
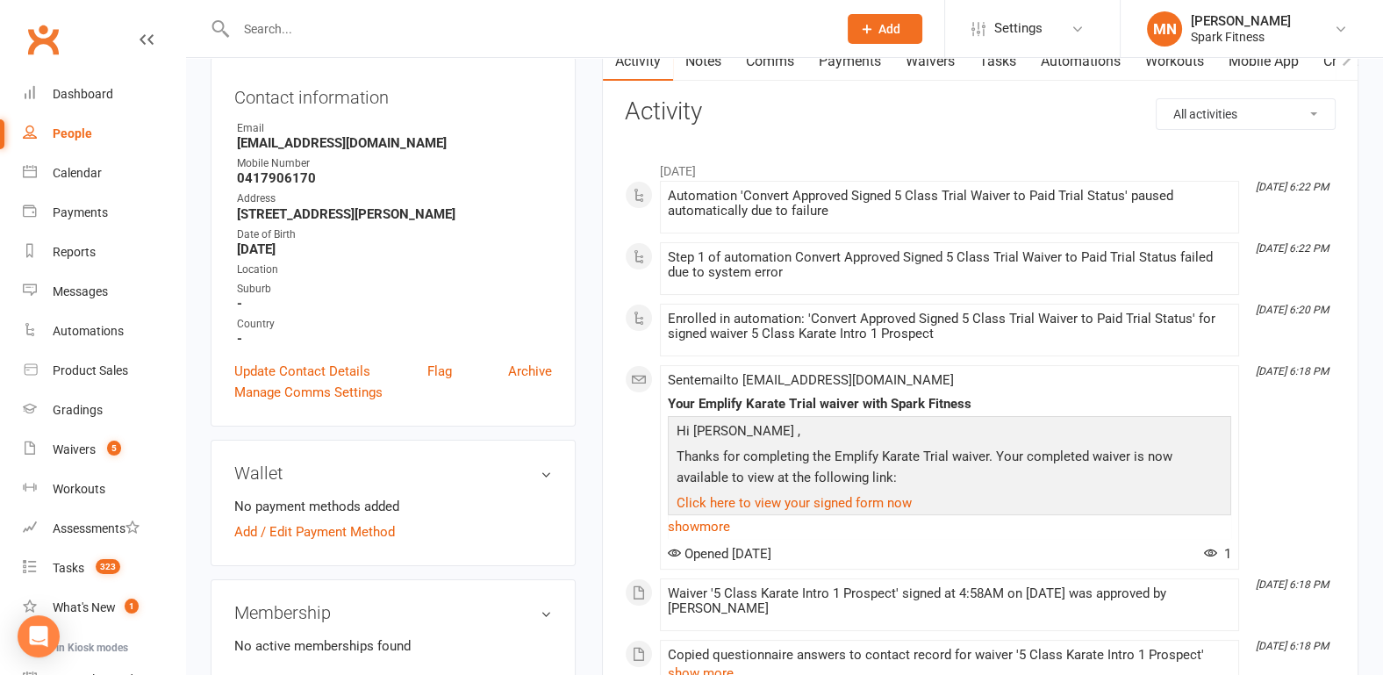
click at [367, 32] on input "text" at bounding box center [528, 29] width 594 height 25
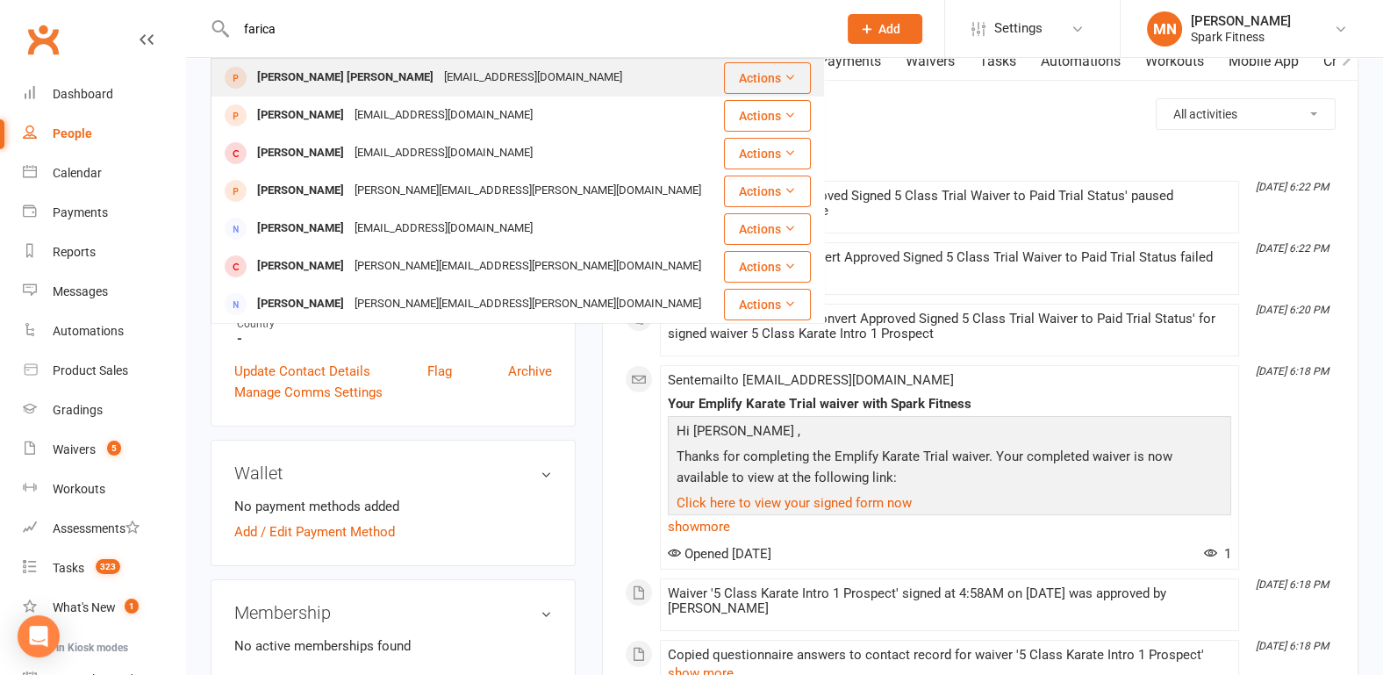
type input "farica"
click at [321, 87] on div "[PERSON_NAME] [PERSON_NAME]" at bounding box center [345, 77] width 187 height 25
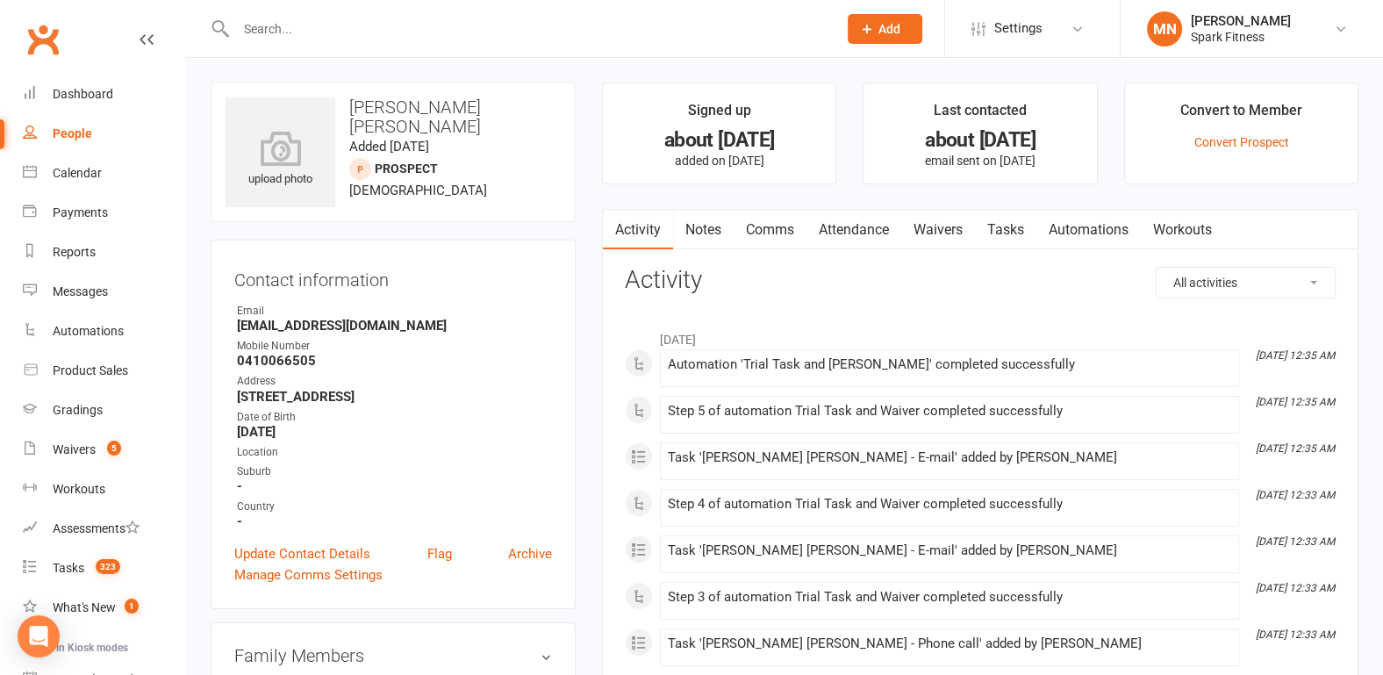
click at [851, 219] on link "Attendance" at bounding box center [854, 230] width 95 height 40
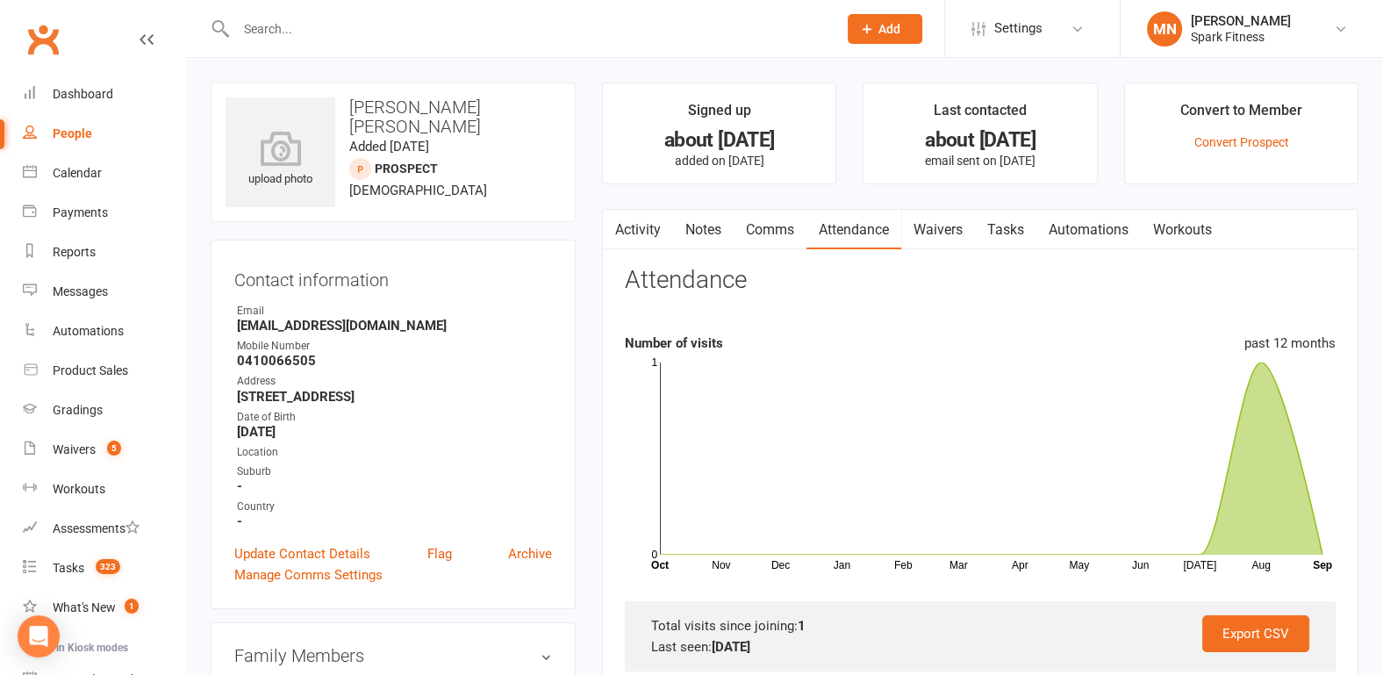
click at [642, 228] on link "Activity" at bounding box center [638, 230] width 70 height 40
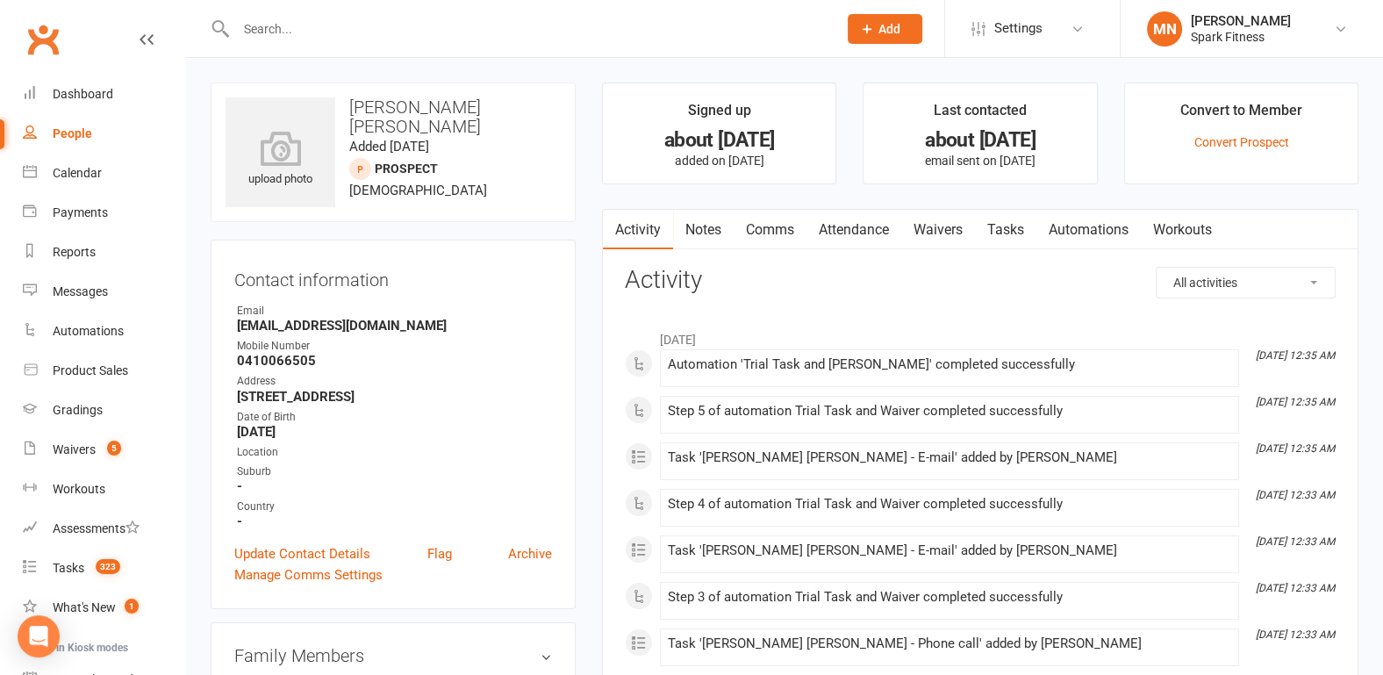
click at [291, 25] on input "text" at bounding box center [528, 29] width 594 height 25
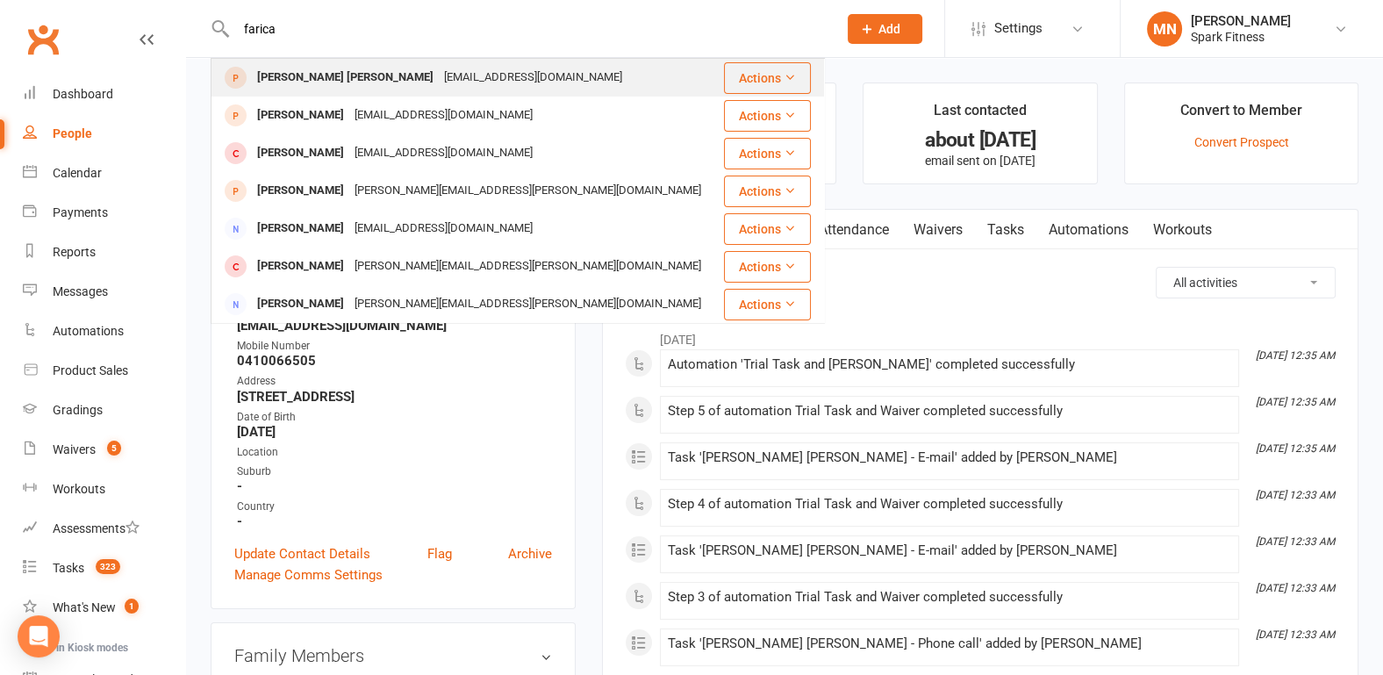
type input "farica"
click at [323, 75] on div "[PERSON_NAME] [PERSON_NAME]" at bounding box center [345, 77] width 187 height 25
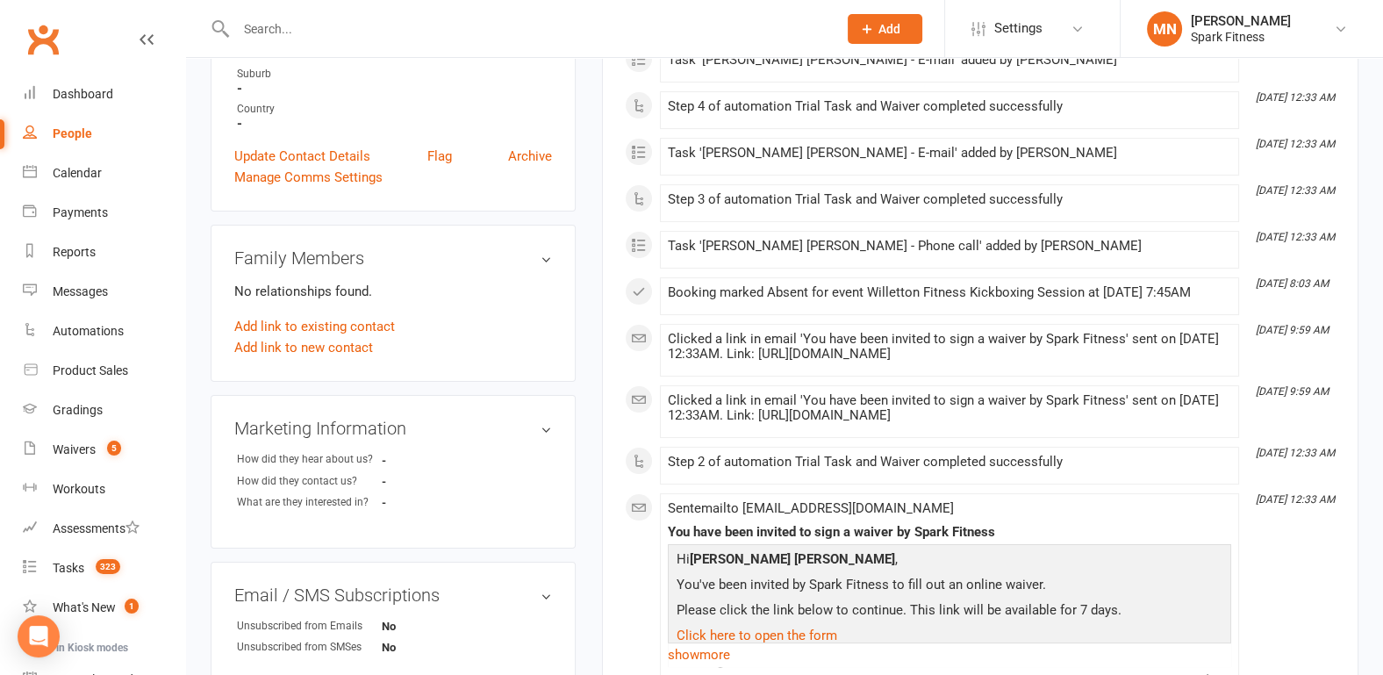
scroll to position [183, 0]
